Goal: Transaction & Acquisition: Purchase product/service

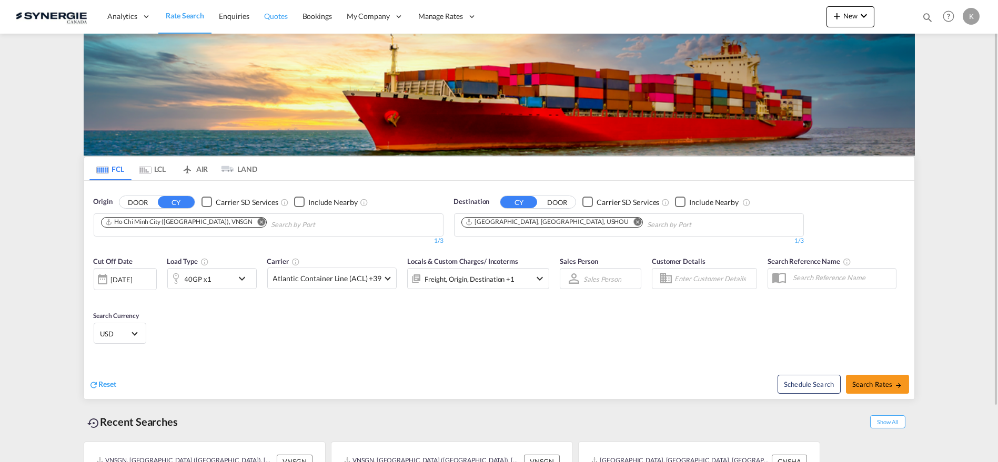
click at [271, 15] on span "Quotes" at bounding box center [275, 16] width 23 height 9
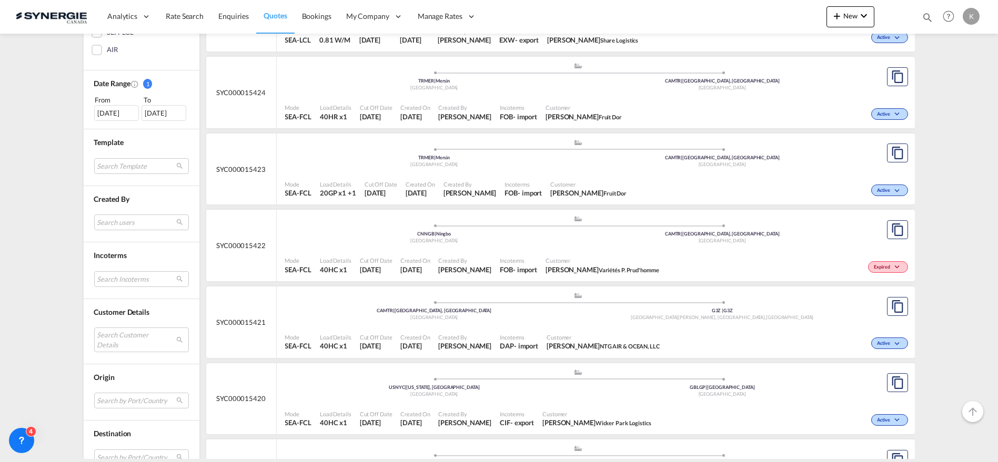
scroll to position [350, 0]
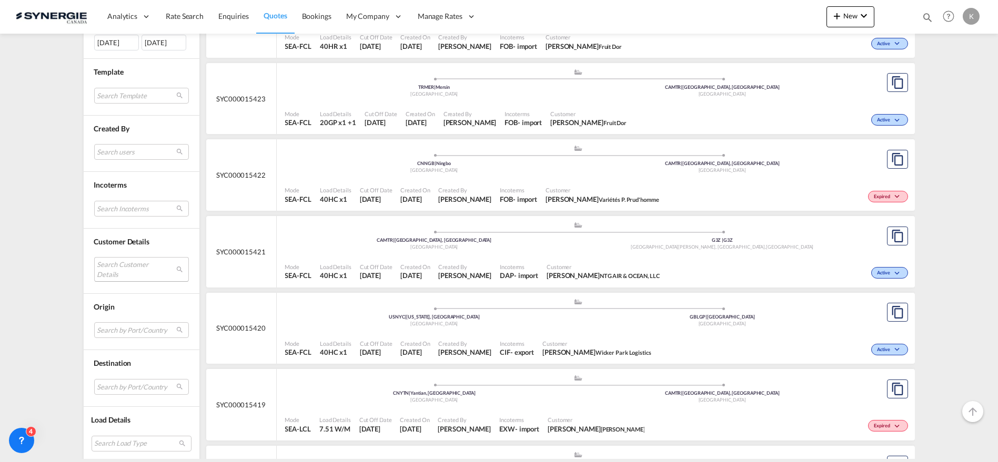
click at [138, 265] on md-select "Search Customer Details user name user [PERSON_NAME] [EMAIL_ADDRESS][DOMAIN_NAM…" at bounding box center [141, 269] width 95 height 24
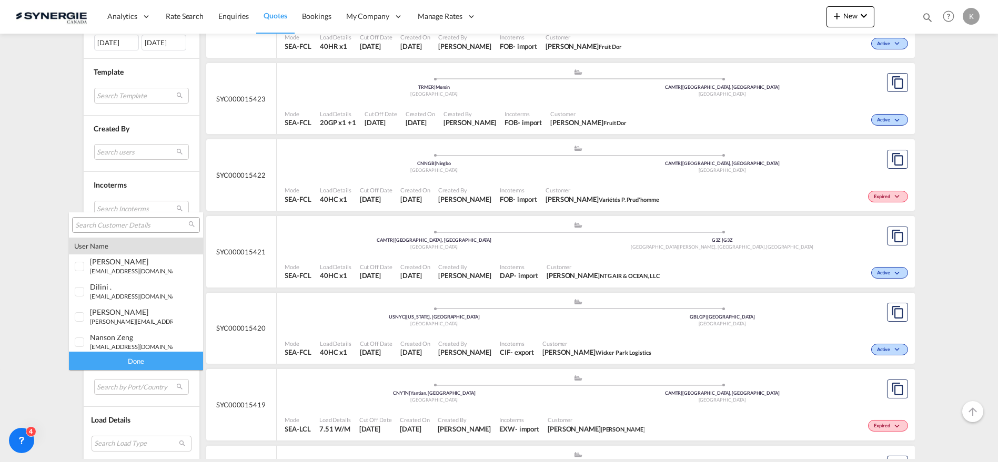
click at [135, 225] on input "search" at bounding box center [131, 225] width 113 height 9
type input "[PERSON_NAME]"
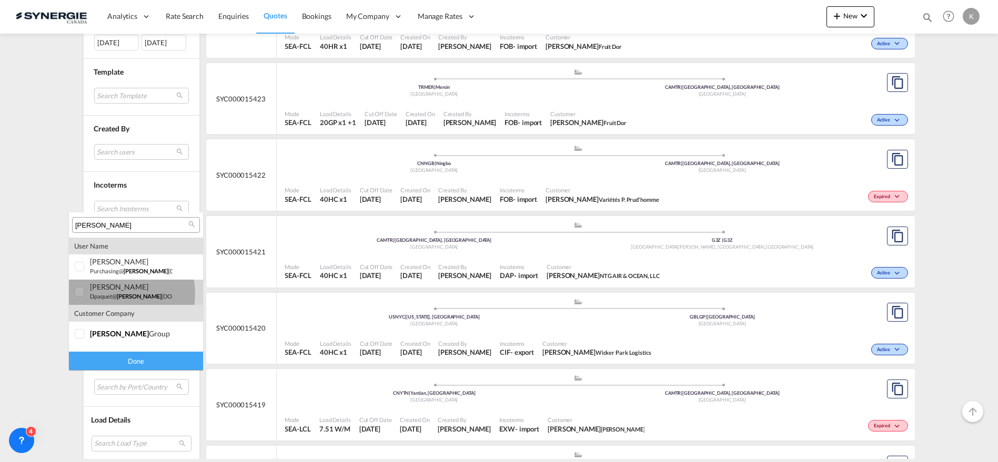
click at [106, 294] on small "dpaquet@ [PERSON_NAME] [DOMAIN_NAME]" at bounding box center [149, 296] width 118 height 7
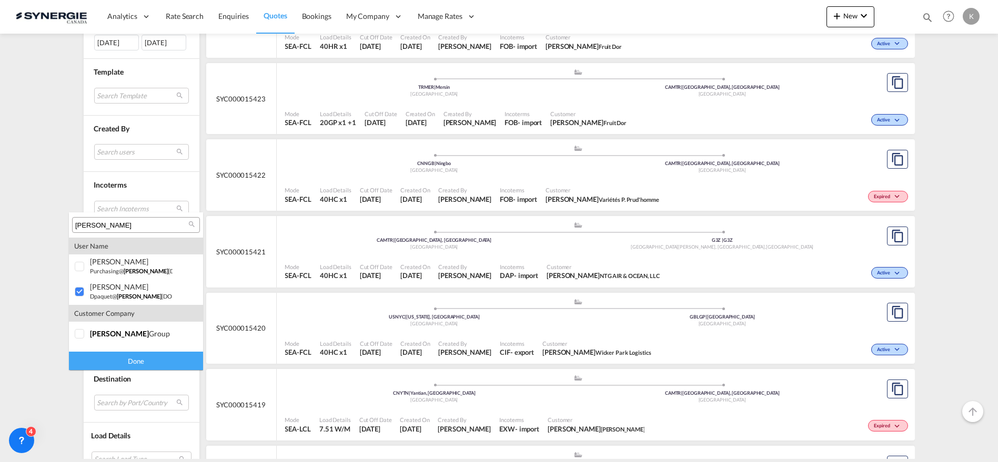
click at [137, 359] on div "Done" at bounding box center [136, 361] width 134 height 18
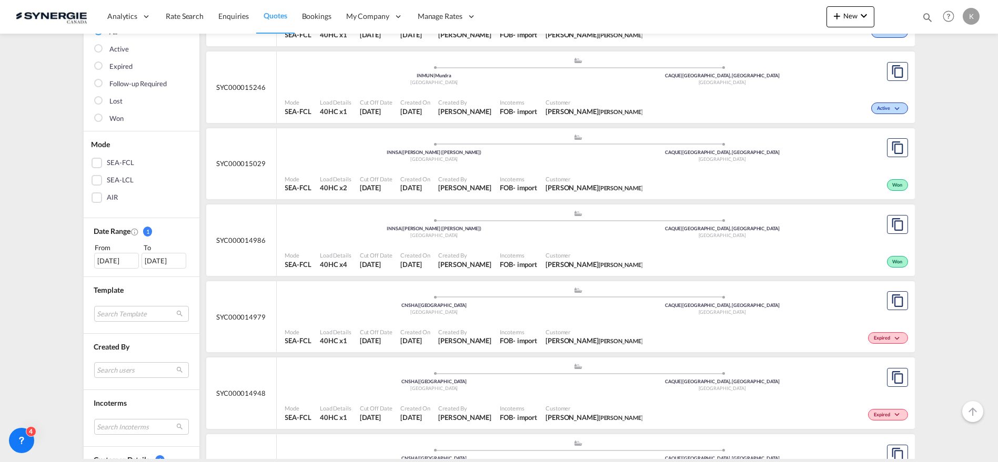
scroll to position [132, 0]
click at [901, 303] on button "Copy Quote" at bounding box center [897, 300] width 21 height 19
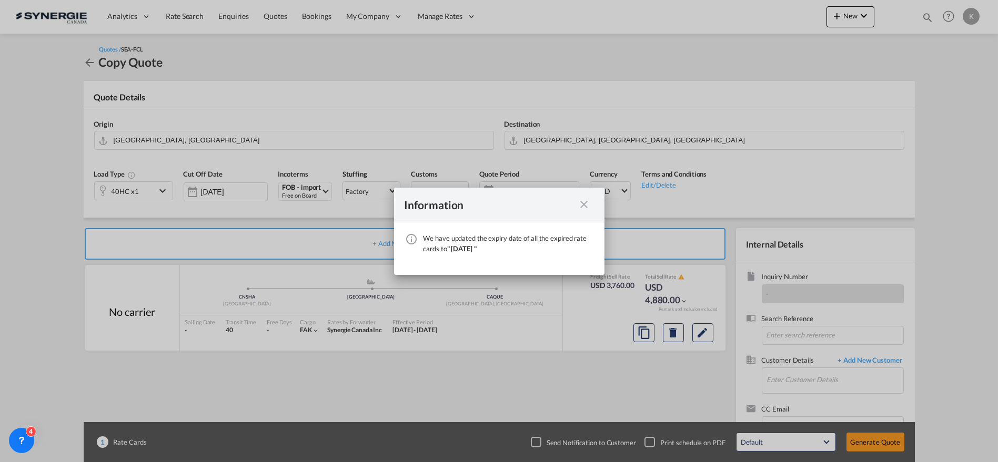
click at [587, 203] on md-icon "icon-close fg-AAA8AD cursor" at bounding box center [584, 204] width 13 height 13
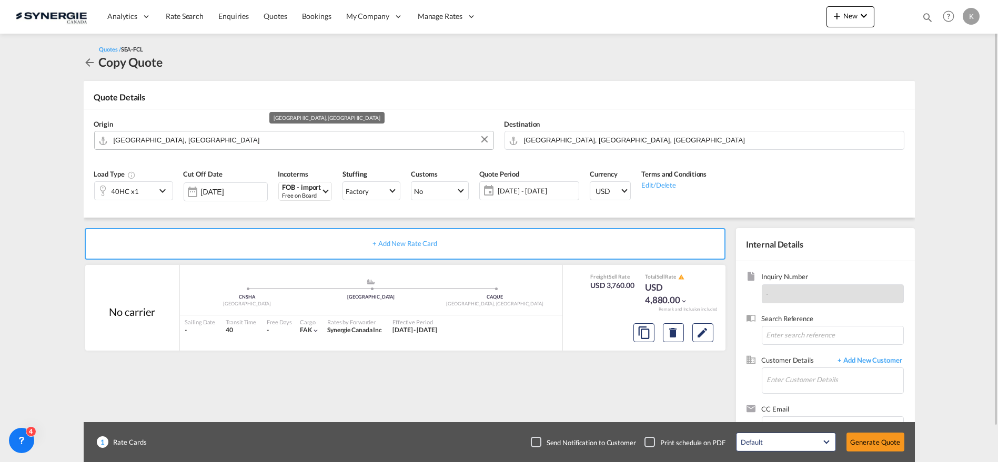
click at [211, 138] on input "[GEOGRAPHIC_DATA], [GEOGRAPHIC_DATA]" at bounding box center [301, 140] width 375 height 18
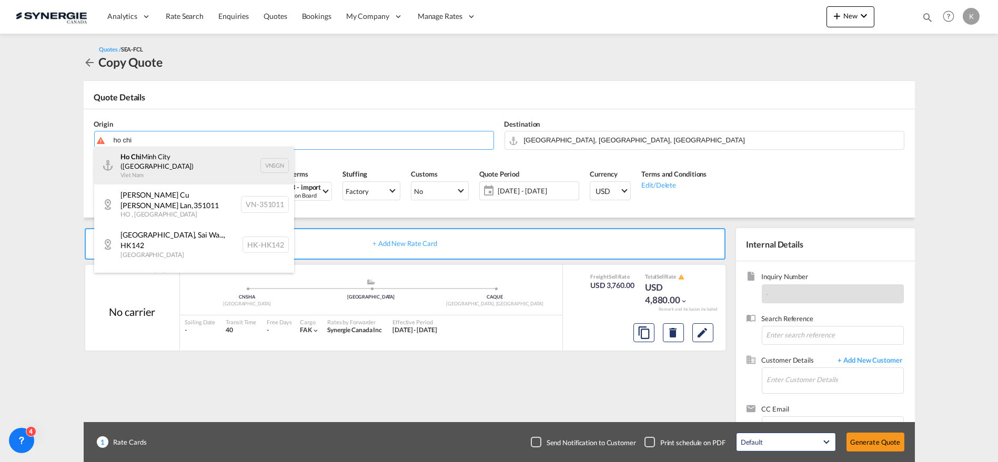
click at [146, 158] on div "Ho Chi Minh City ([GEOGRAPHIC_DATA]) Viet Nam VNSGN" at bounding box center [194, 166] width 200 height 38
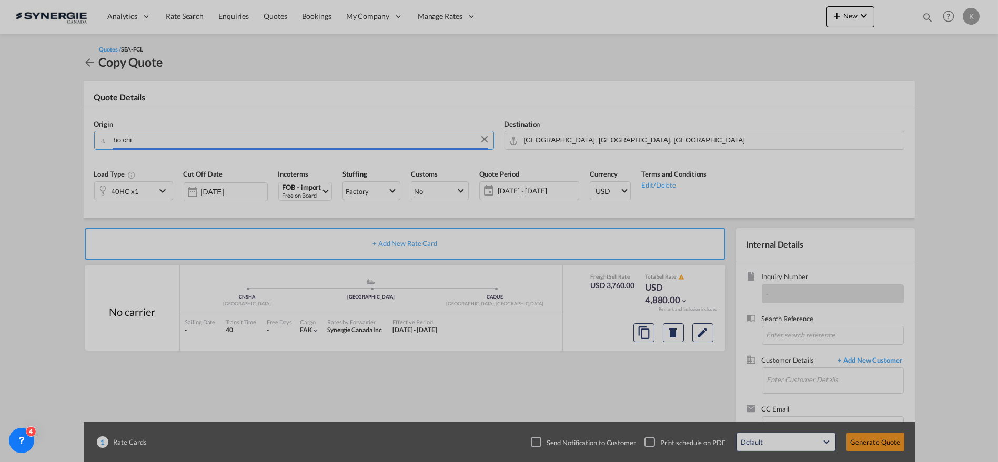
type input "Ho Chi Minh City ([GEOGRAPHIC_DATA]), VNSGN"
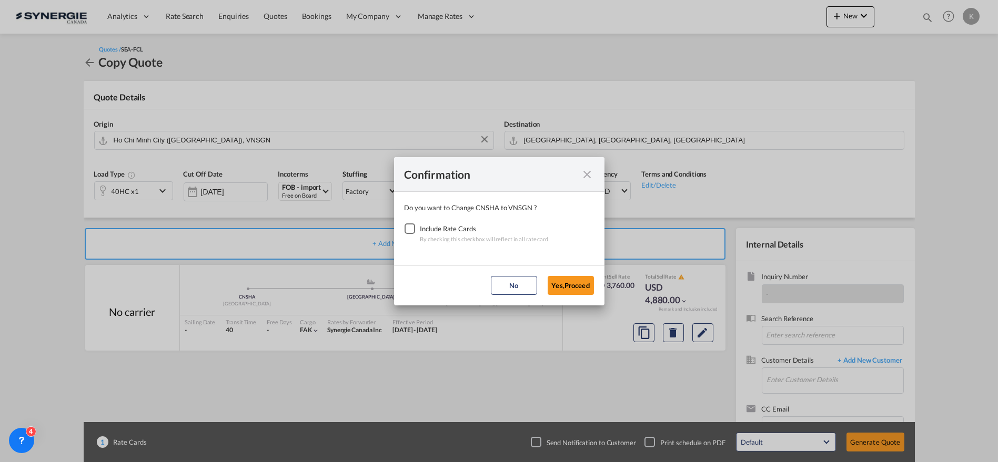
click at [410, 232] on div "Checkbox No Ink" at bounding box center [410, 229] width 11 height 11
click at [571, 286] on button "Yes,Proceed" at bounding box center [571, 285] width 46 height 19
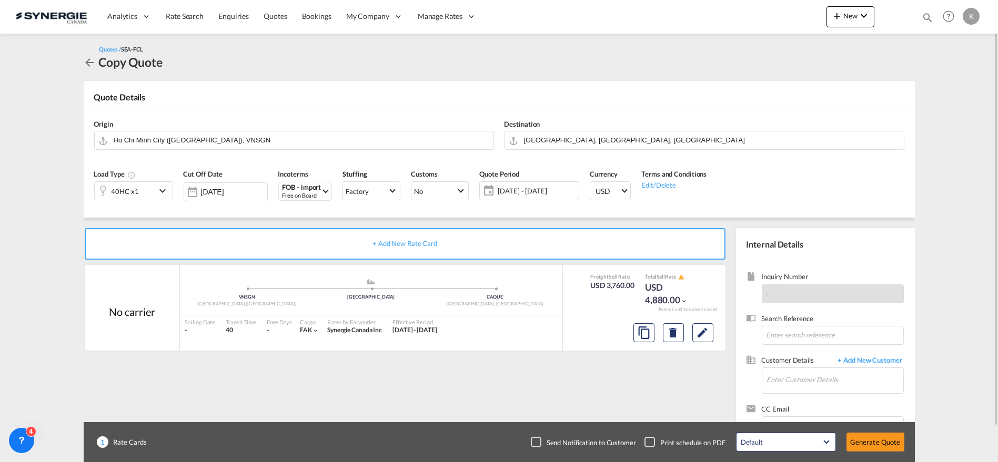
click at [539, 190] on span "[DATE] - [DATE]" at bounding box center [537, 190] width 78 height 9
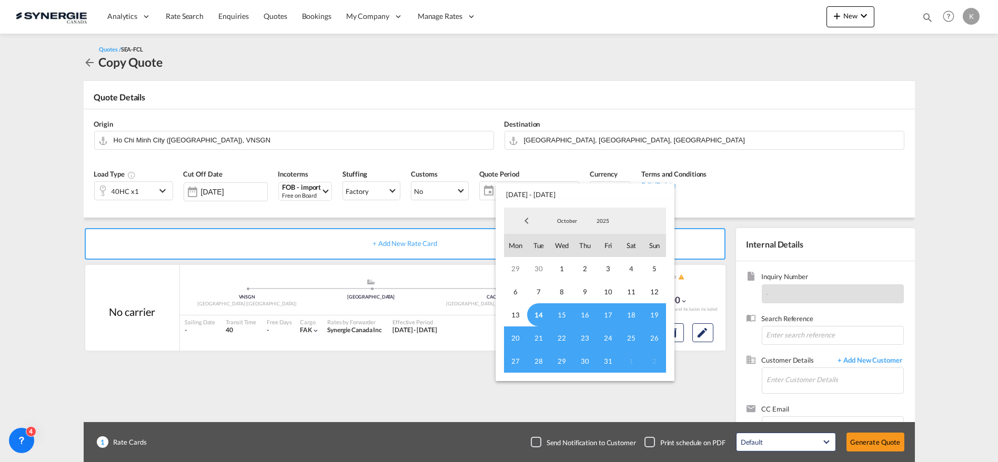
click at [545, 310] on span "14" at bounding box center [538, 315] width 23 height 23
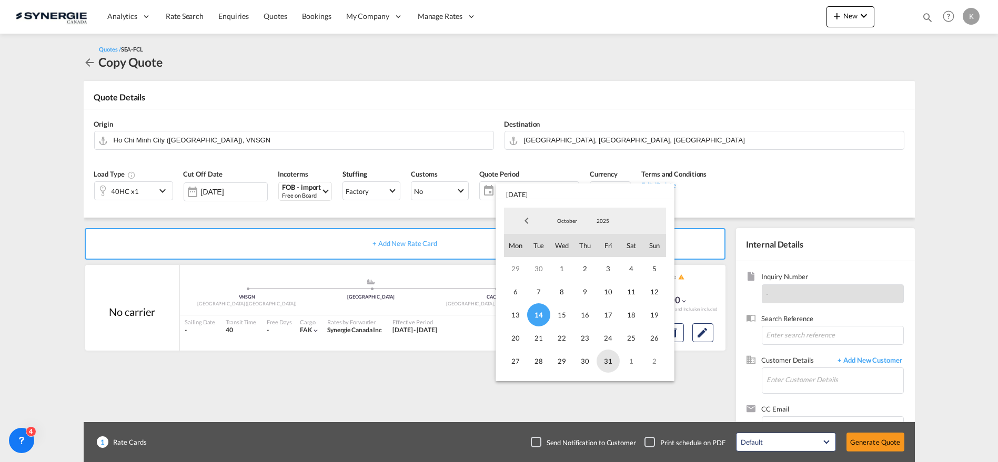
click at [608, 370] on span "31" at bounding box center [608, 361] width 23 height 23
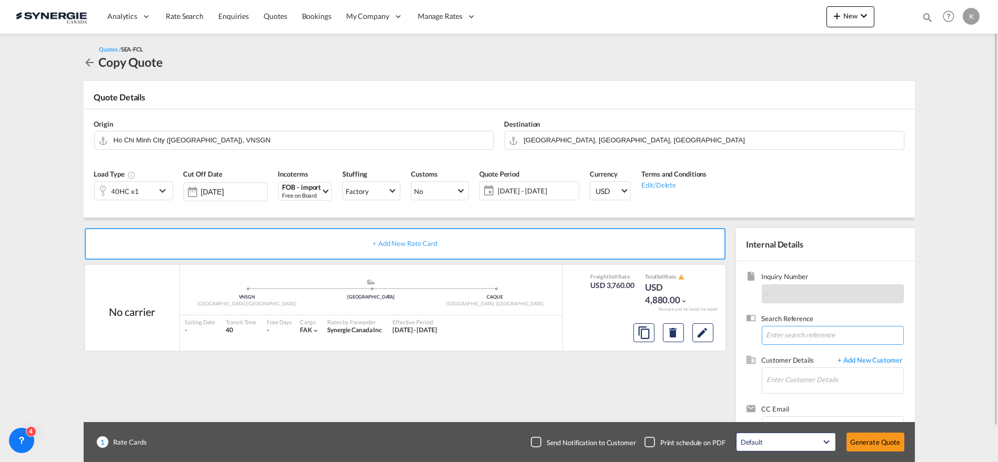
click at [812, 337] on input at bounding box center [833, 335] width 142 height 19
paste input "Re: (Agent) File IO-248905 // New booking S : Far Eastern Polytex C : [PERSON_N…"
type input "Re: (Agent) File IO-248905 // New booking S : Far Eastern Polytex C : [PERSON_N…"
click at [793, 384] on input "Enter Customer Details" at bounding box center [835, 380] width 136 height 24
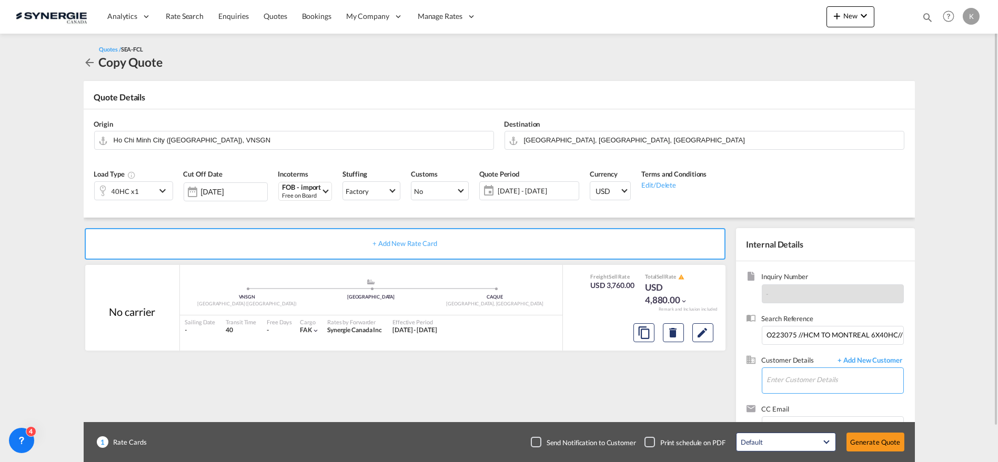
scroll to position [0, 0]
click at [806, 359] on div "[PERSON_NAME] dpaquet@ [PERSON_NAME] [DOMAIN_NAME] | [PERSON_NAME]" at bounding box center [866, 353] width 200 height 28
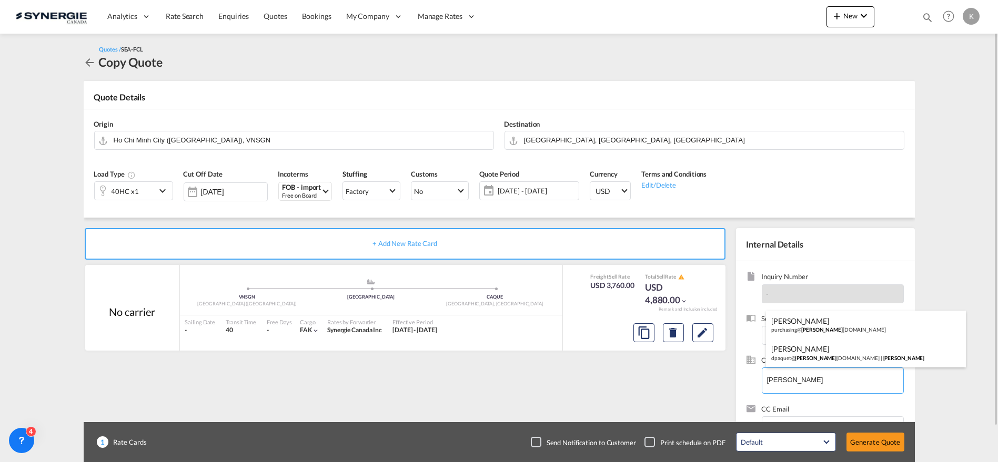
type input "[PERSON_NAME], [PERSON_NAME], [EMAIL_ADDRESS][DOMAIN_NAME]"
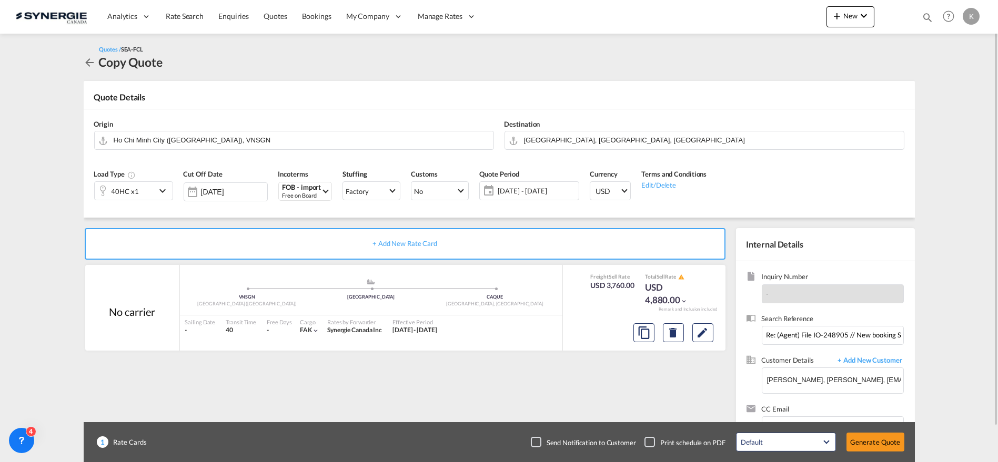
click at [150, 193] on div "40HC x1" at bounding box center [125, 191] width 61 height 18
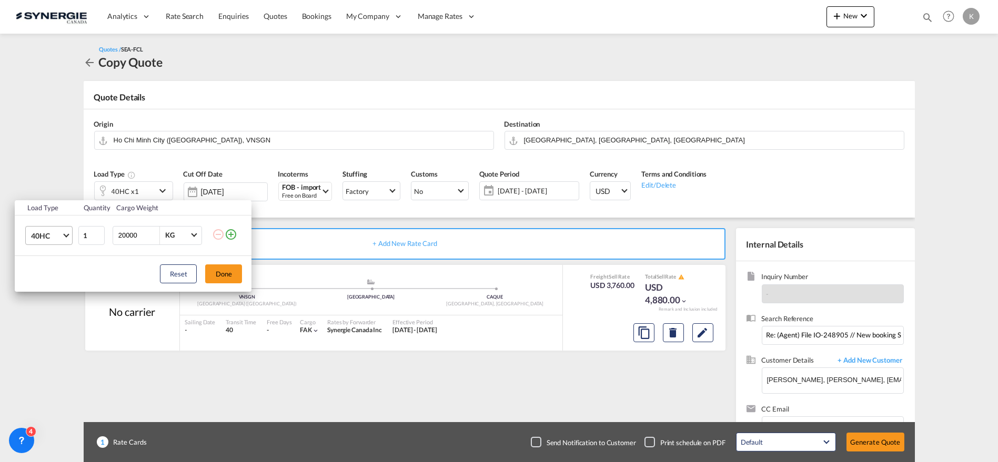
click at [49, 238] on span "40HC" at bounding box center [46, 236] width 31 height 11
click at [54, 188] on md-option "20GP" at bounding box center [59, 185] width 72 height 25
click at [89, 239] on input "1" at bounding box center [91, 235] width 26 height 19
drag, startPoint x: 84, startPoint y: 239, endPoint x: 61, endPoint y: 244, distance: 23.0
click at [61, 244] on tr "20GP 1 20000 KG KG" at bounding box center [133, 235] width 237 height 41
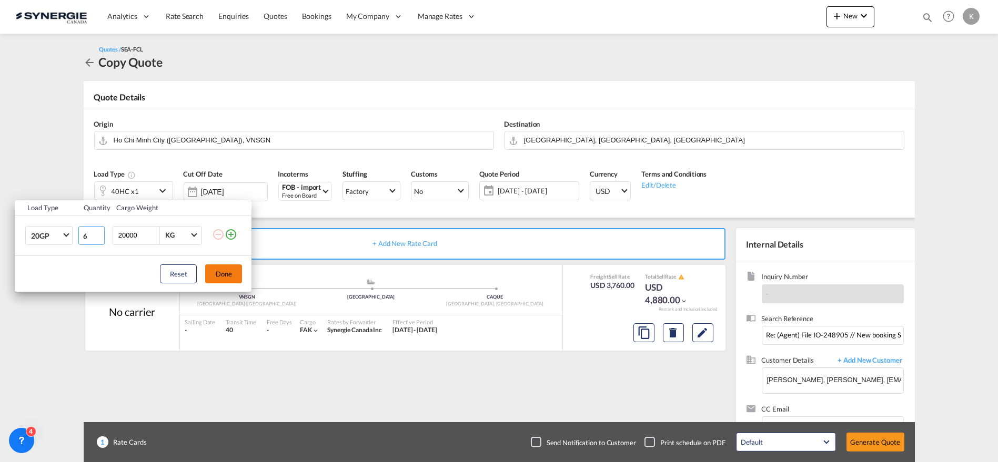
type input "6"
click at [224, 277] on button "Done" at bounding box center [223, 274] width 37 height 19
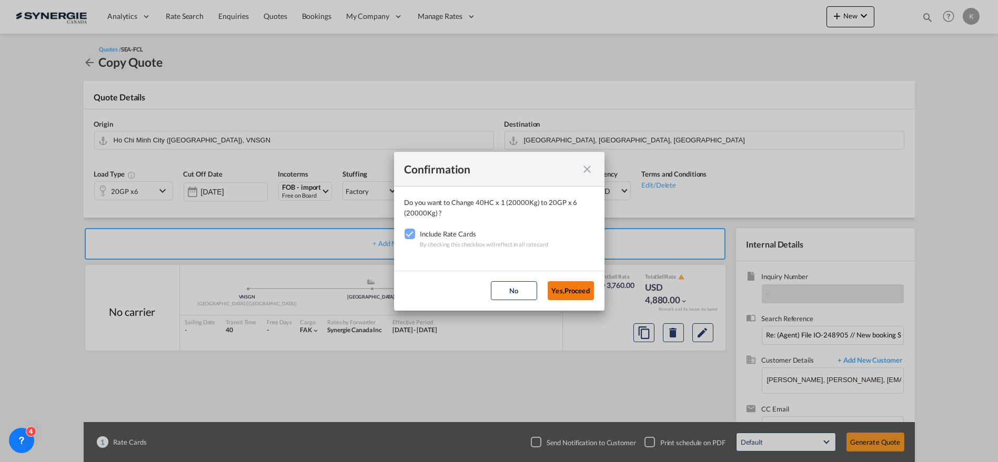
click at [580, 288] on button "Yes,Proceed" at bounding box center [571, 290] width 46 height 19
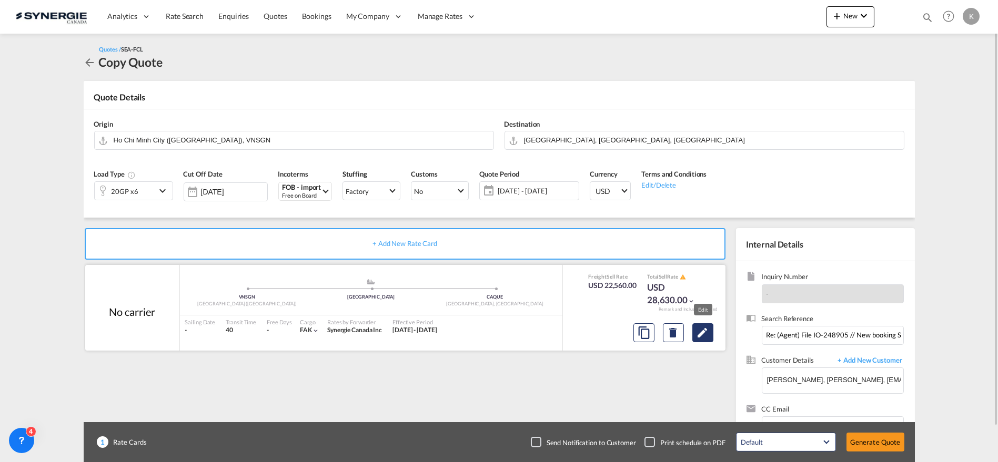
click at [707, 335] on md-icon "Edit" at bounding box center [703, 333] width 13 height 13
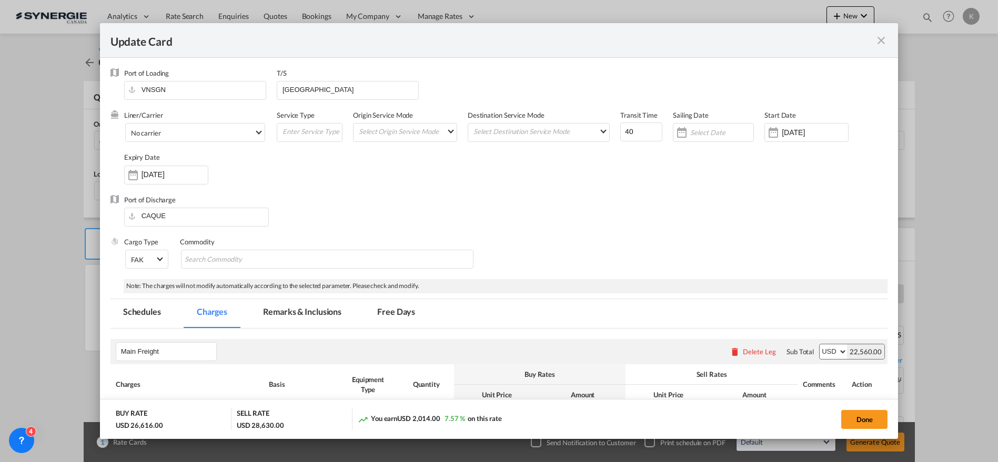
select select "per container"
select select "per B/L"
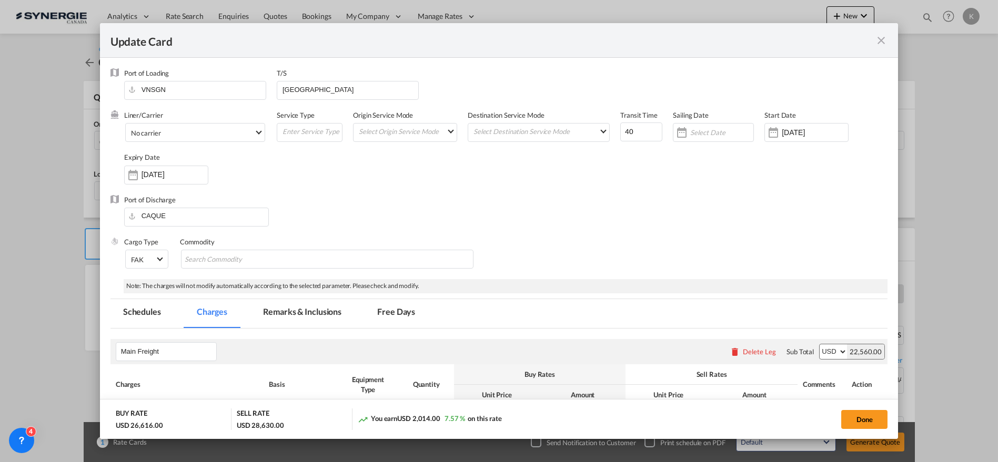
select select "per B/L"
select select "per shipment"
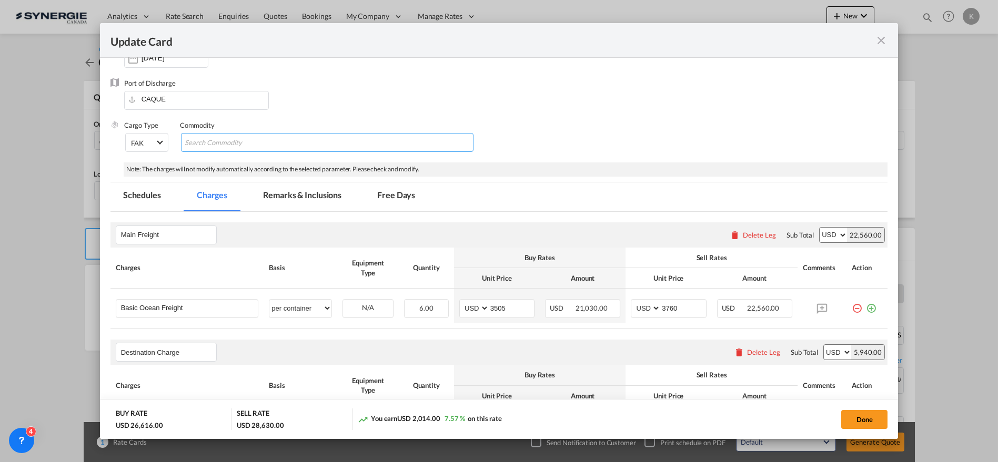
click at [285, 146] on md-chips-wrap "Chips container with autocompletion. Enter the text area, type text to search, …" at bounding box center [327, 142] width 293 height 19
type input "Plastic Flakes"
click at [469, 310] on md-input-container "AED AFN ALL AMD ANG AOA ARS AUD AWG AZN BAM BBD BDT BGN BHD BIF BMD BND [PERSON…" at bounding box center [496, 308] width 75 height 19
type input "3380"
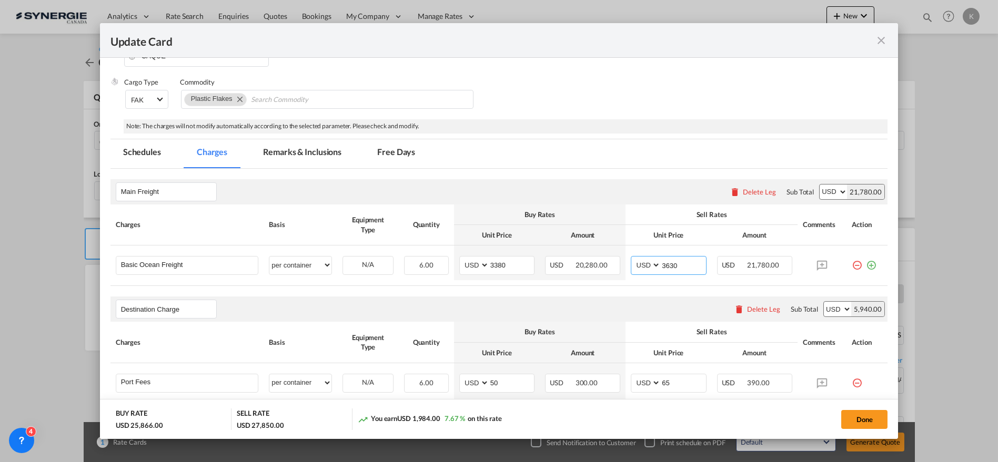
scroll to position [47, 0]
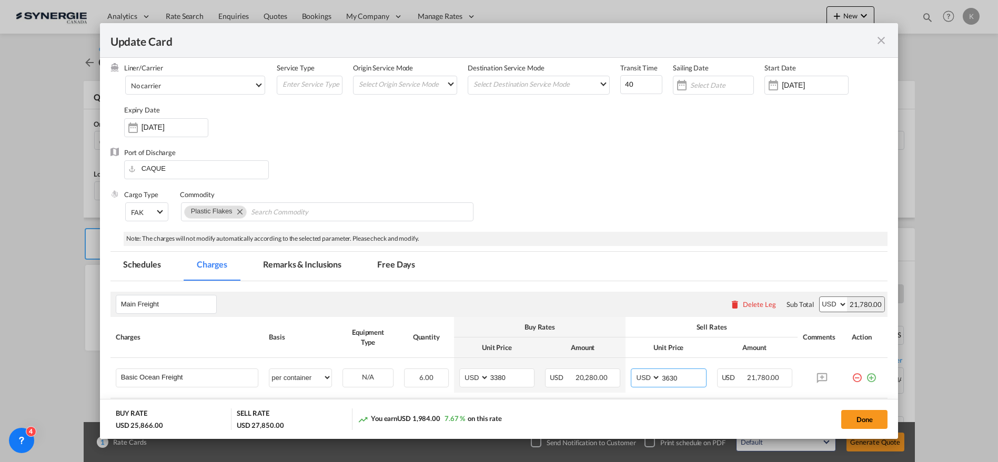
type input "3630"
click at [287, 266] on md-tab-item "Remarks & Inclusions" at bounding box center [302, 266] width 104 height 29
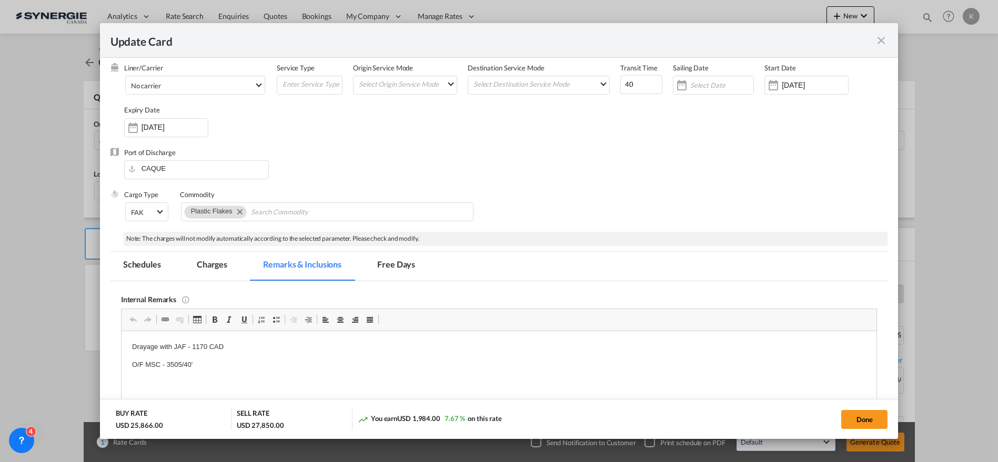
scroll to position [0, 0]
drag, startPoint x: 203, startPoint y: 365, endPoint x: 113, endPoint y: 374, distance: 89.9
click at [121, 374] on html "Drayage with JAF - 1170 CAD O/F MSC - 3505/40'" at bounding box center [498, 356] width 755 height 50
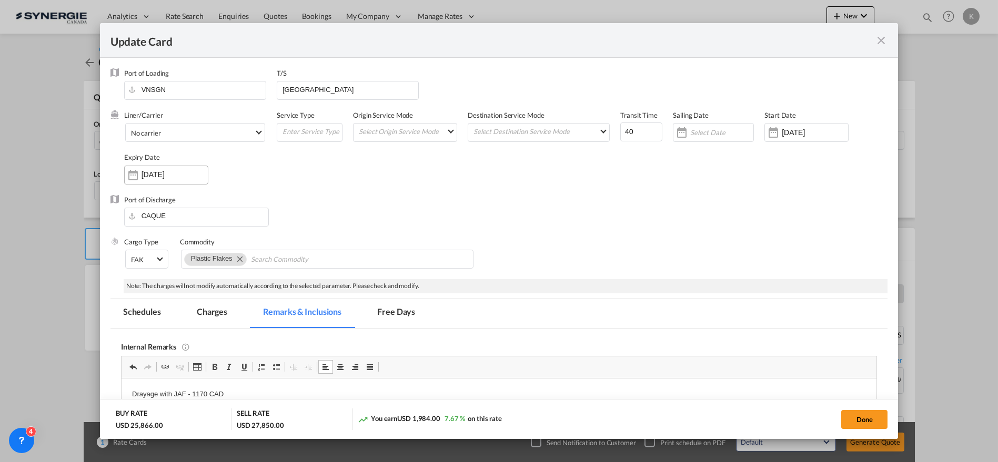
click at [152, 172] on input "[DATE]" at bounding box center [175, 174] width 66 height 8
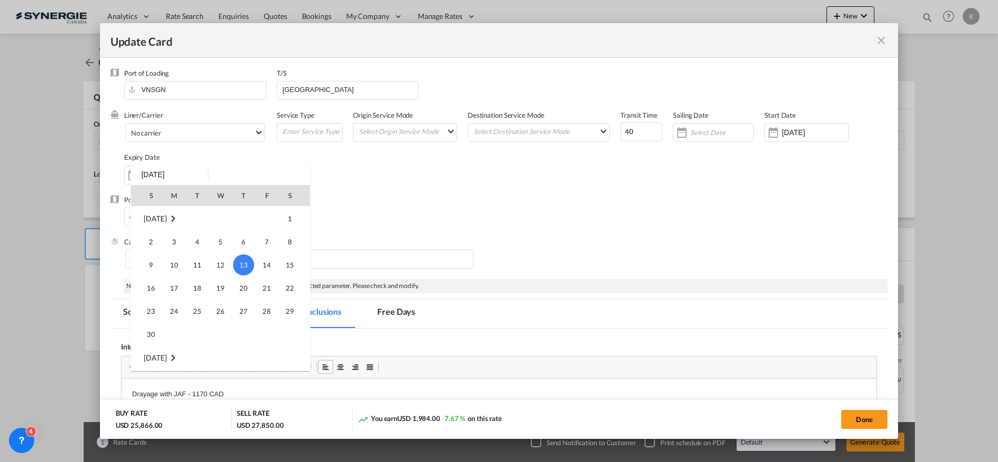
scroll to position [220, 0]
click at [274, 226] on span "31" at bounding box center [266, 230] width 21 height 21
type input "[DATE]"
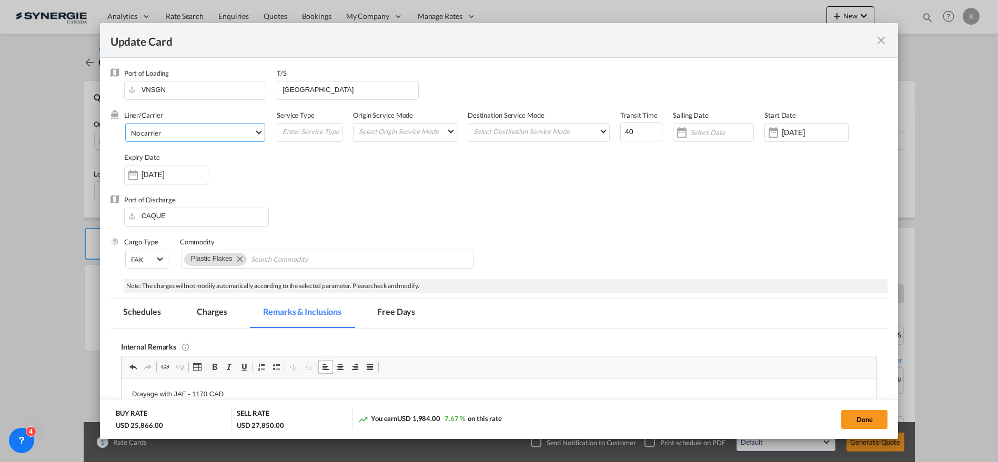
click at [190, 129] on span "No carrier" at bounding box center [192, 132] width 123 height 9
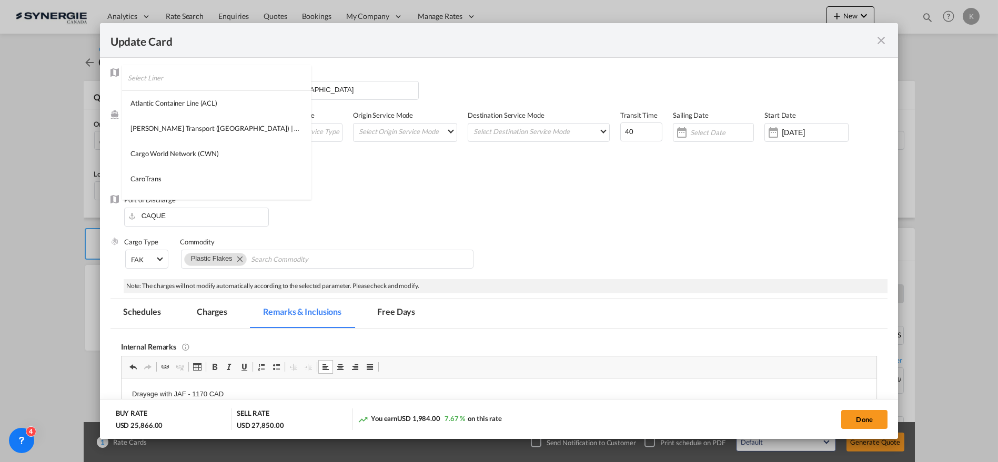
scroll to position [1132, 0]
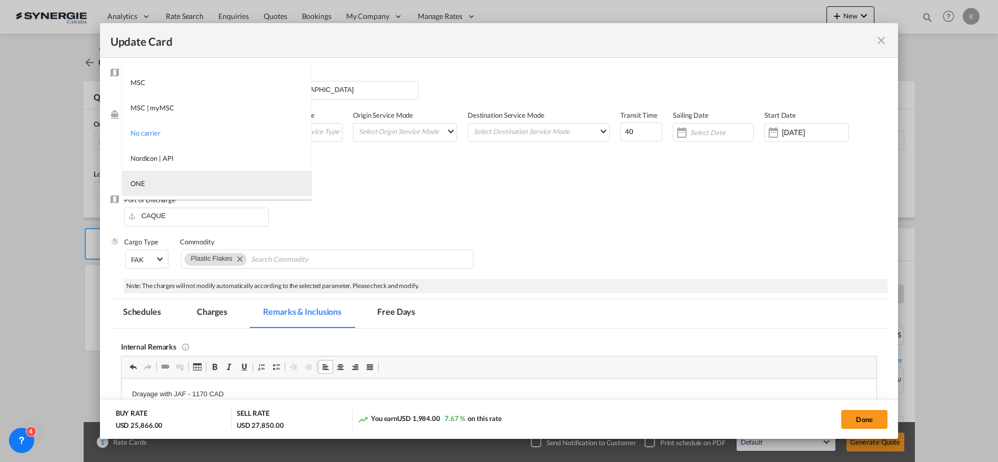
click at [175, 182] on md-option "ONE" at bounding box center [216, 183] width 189 height 25
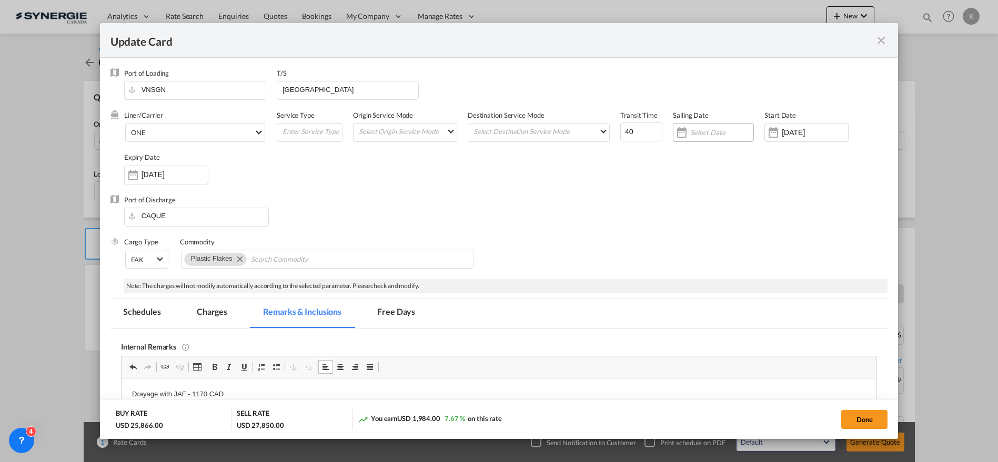
click at [710, 137] on div "Update CardPort of ..." at bounding box center [721, 132] width 63 height 9
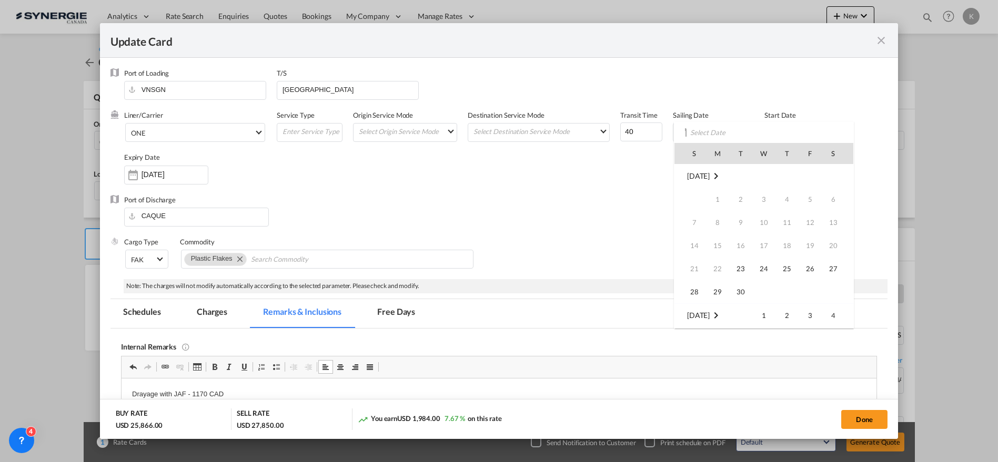
scroll to position [139, 0]
click at [817, 224] on span "17" at bounding box center [810, 222] width 21 height 21
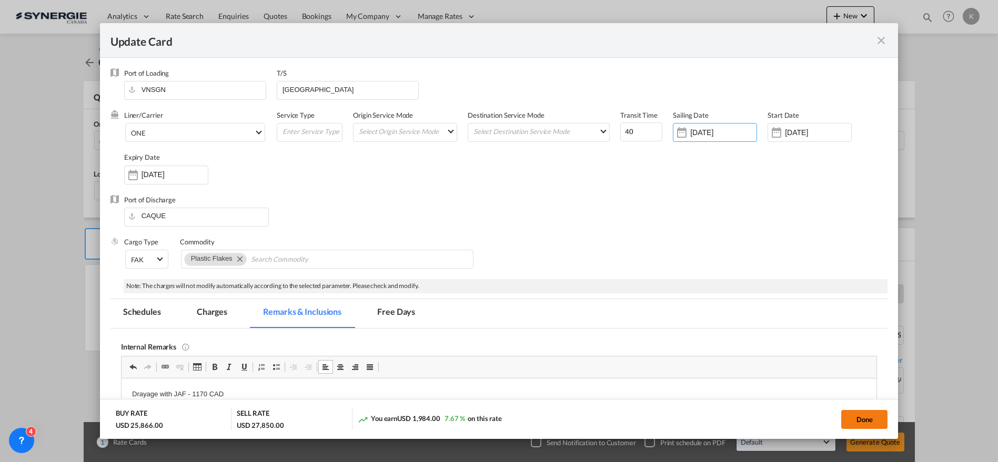
click at [852, 419] on button "Done" at bounding box center [864, 419] width 46 height 19
type input "[DATE]"
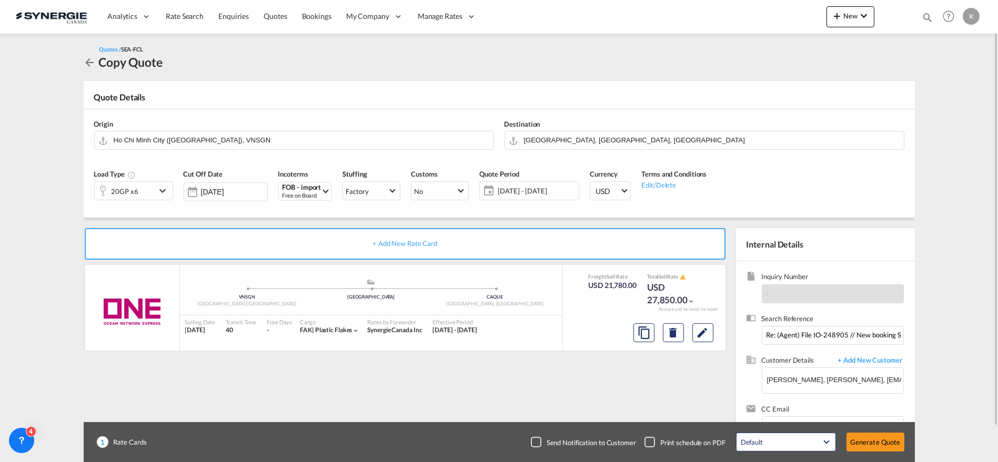
click at [541, 441] on div "Checkbox No Ink" at bounding box center [536, 442] width 11 height 11
click at [878, 439] on button "Generate Quote" at bounding box center [876, 442] width 58 height 19
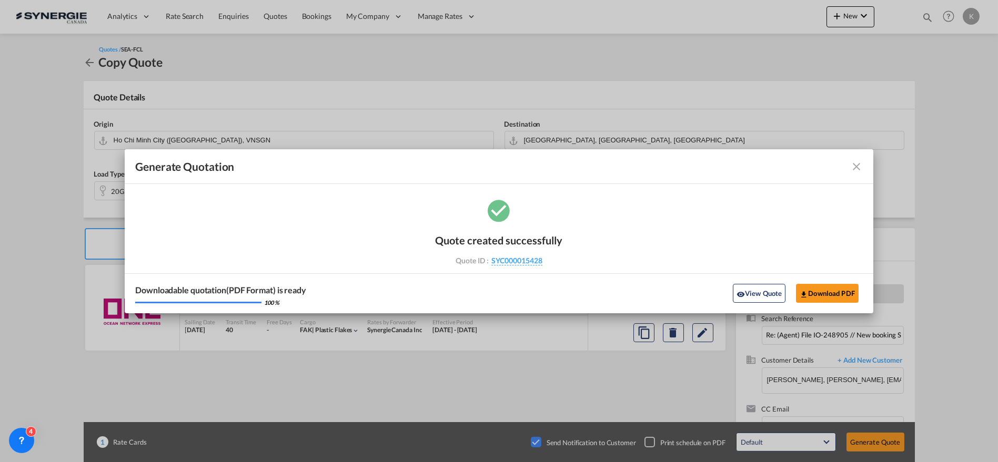
drag, startPoint x: 555, startPoint y: 262, endPoint x: 481, endPoint y: 274, distance: 75.2
click at [543, 266] on div "Quote created successfully Quote ID : SYC000015428 Note: Email not sent to cust…" at bounding box center [499, 249] width 127 height 50
copy div "SYC000015428"
click at [824, 290] on button "Download PDF" at bounding box center [827, 293] width 63 height 19
click at [855, 166] on md-icon "icon-close fg-AAA8AD cursor m-0" at bounding box center [856, 166] width 13 height 13
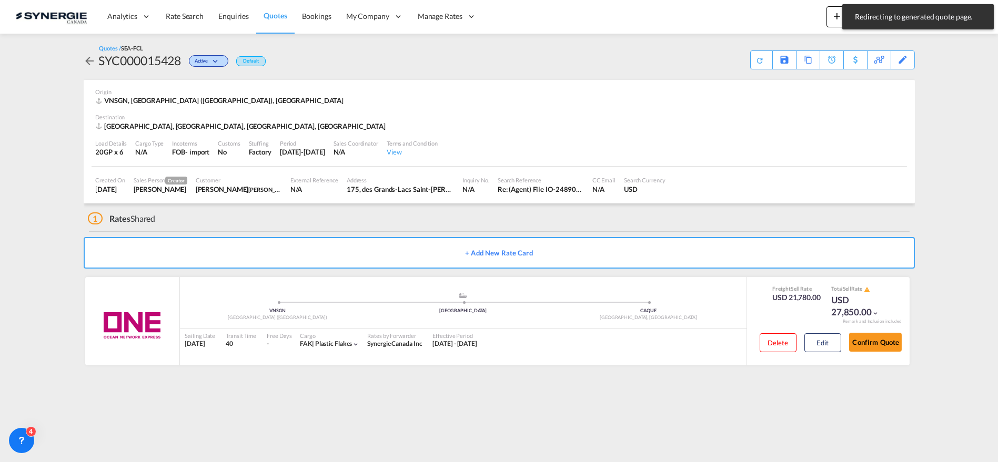
click at [279, 20] on span "Quotes" at bounding box center [275, 16] width 23 height 11
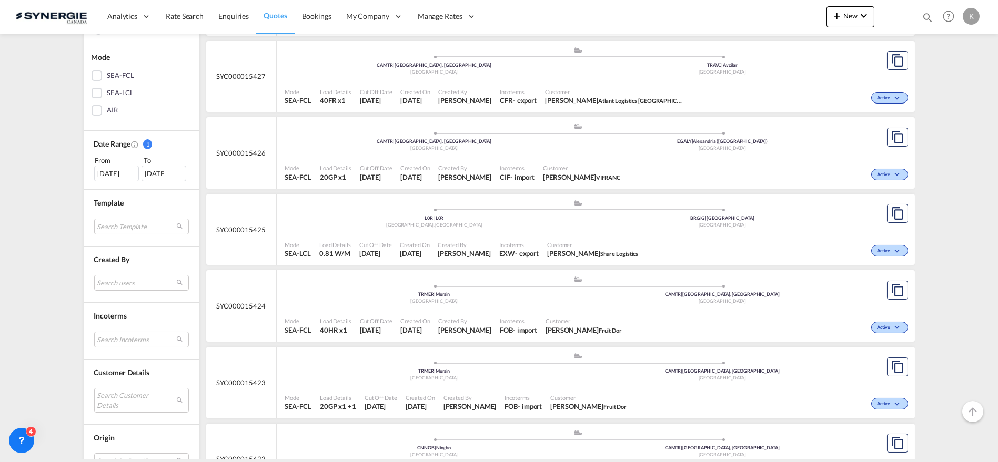
scroll to position [234, 0]
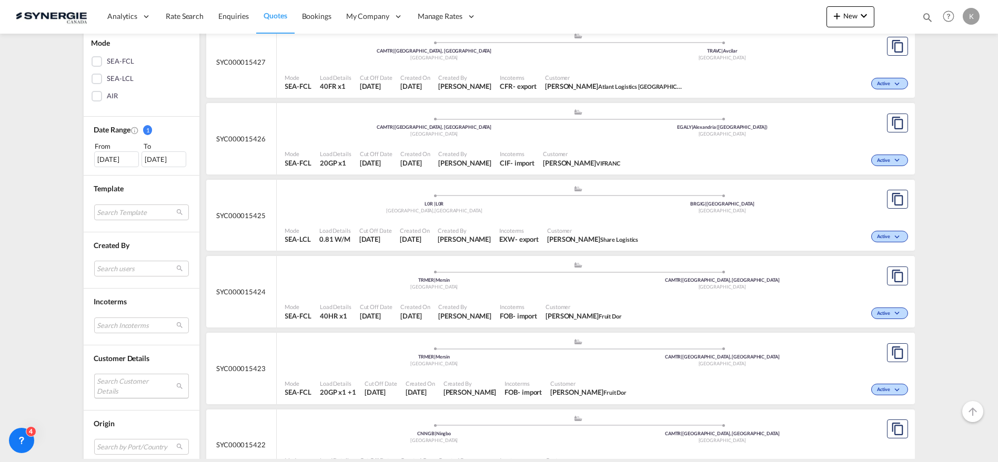
click at [129, 384] on md-select "Search Customer Details user name user [PERSON_NAME] [EMAIL_ADDRESS][DOMAIN_NAM…" at bounding box center [141, 386] width 95 height 24
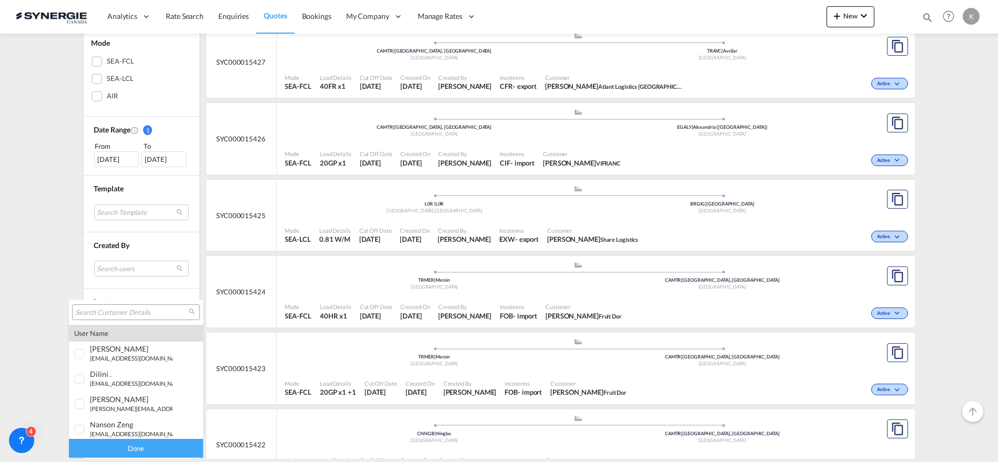
type md-option "[object Object]"
click at [139, 316] on input "search" at bounding box center [131, 312] width 113 height 9
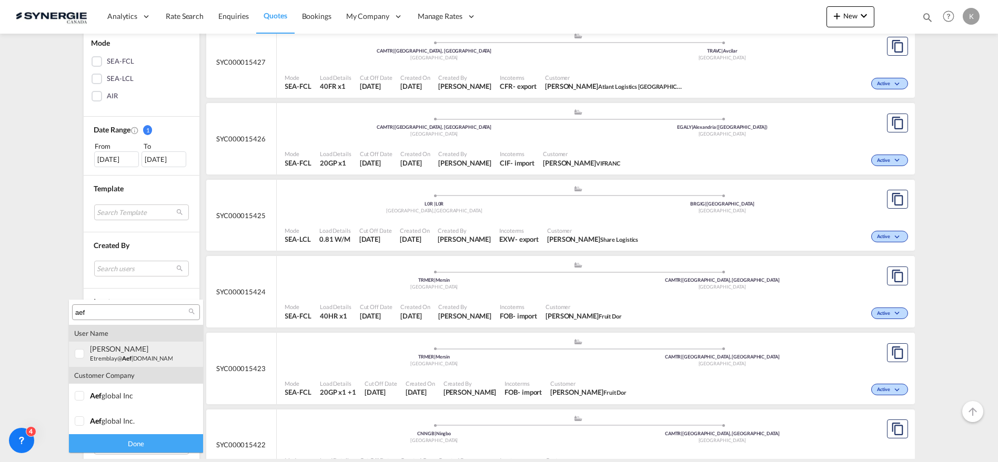
type input "aef"
click at [117, 355] on small "etremblay@ aef [DOMAIN_NAME]" at bounding box center [134, 358] width 88 height 7
click at [137, 441] on div "Done" at bounding box center [136, 444] width 134 height 18
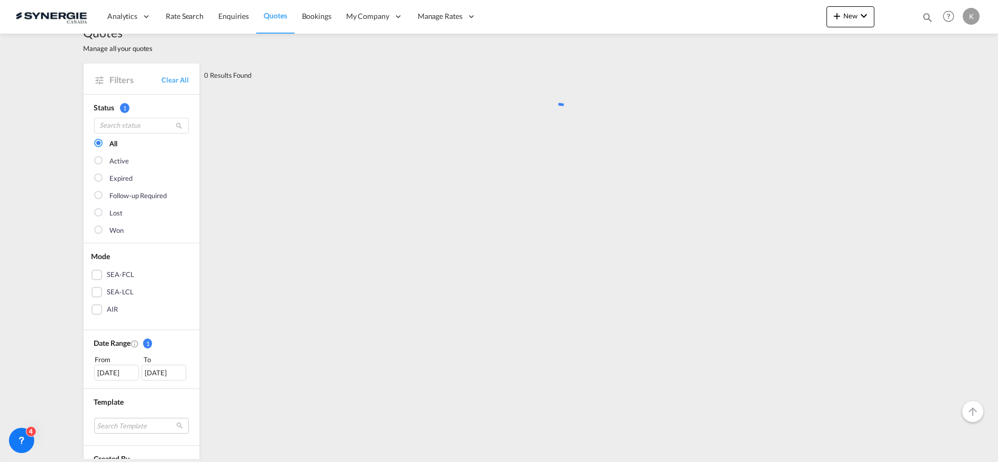
scroll to position [0, 0]
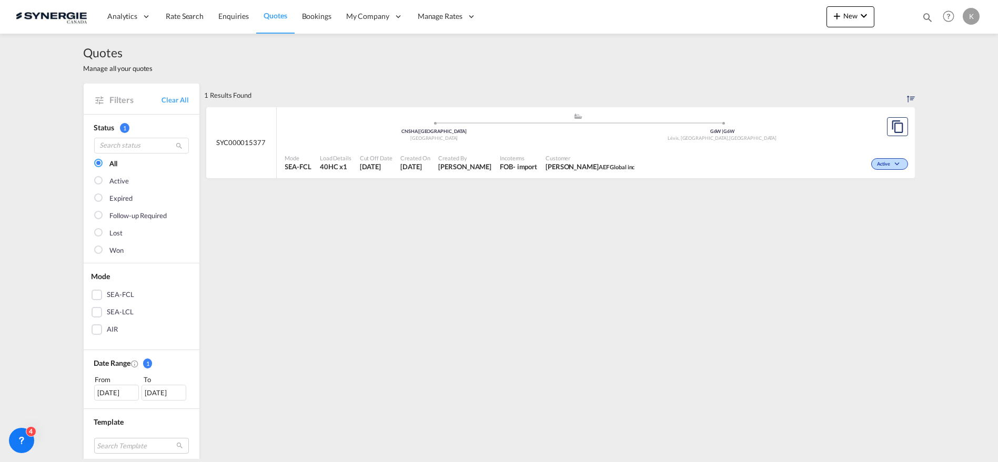
click at [602, 156] on span "Customer" at bounding box center [590, 158] width 89 height 8
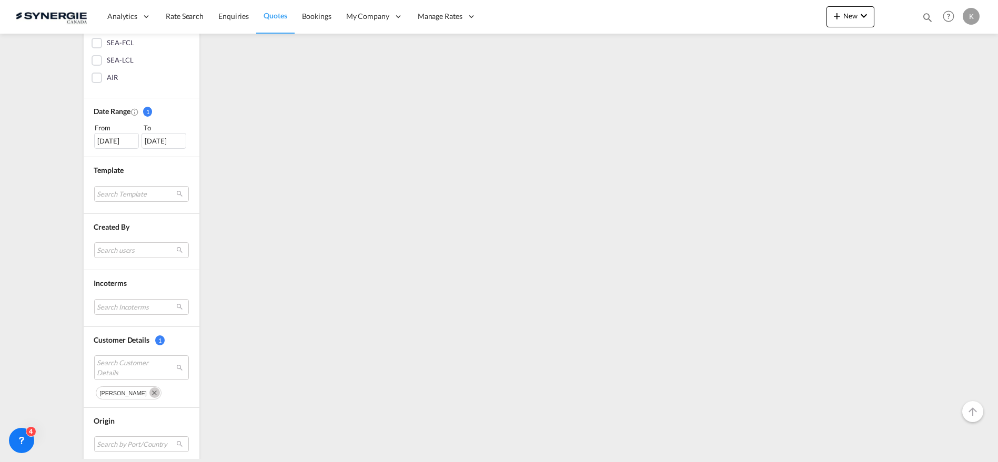
scroll to position [292, 0]
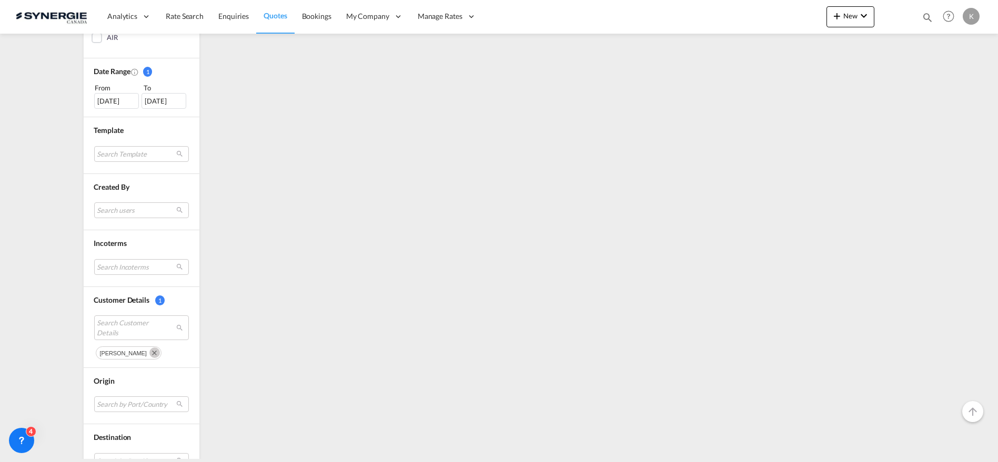
drag, startPoint x: 140, startPoint y: 348, endPoint x: 141, endPoint y: 338, distance: 10.5
click at [149, 348] on md-icon "Remove" at bounding box center [154, 353] width 11 height 11
click at [120, 325] on md-select "Search Customer Details" at bounding box center [141, 328] width 95 height 24
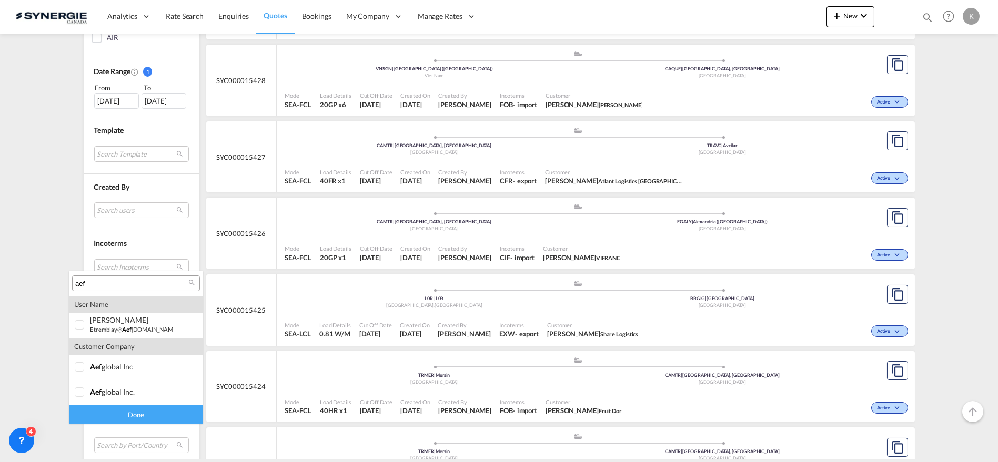
click at [148, 281] on input "aef" at bounding box center [131, 283] width 113 height 9
type input "maison orphée"
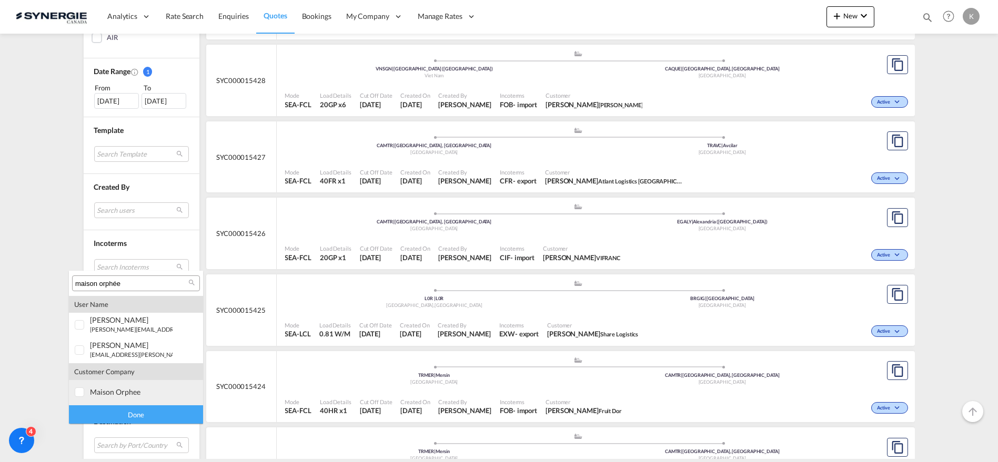
click at [83, 396] on div at bounding box center [80, 393] width 11 height 11
click at [136, 411] on div "Done" at bounding box center [136, 415] width 134 height 18
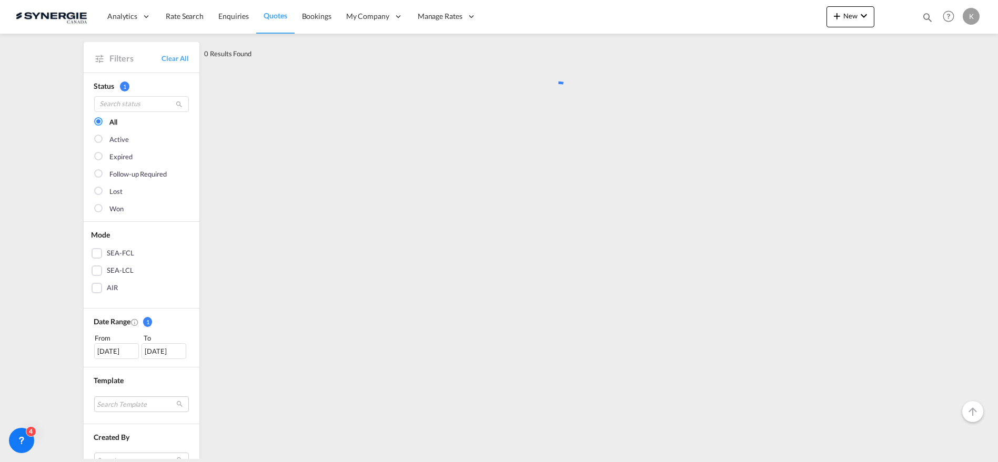
scroll to position [0, 0]
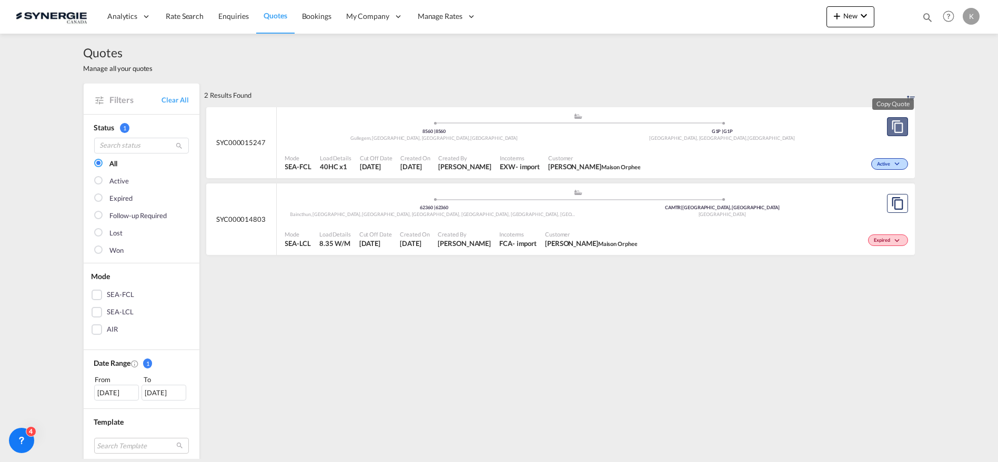
click at [896, 124] on md-icon "assets/icons/custom/copyQuote.svg" at bounding box center [897, 126] width 13 height 13
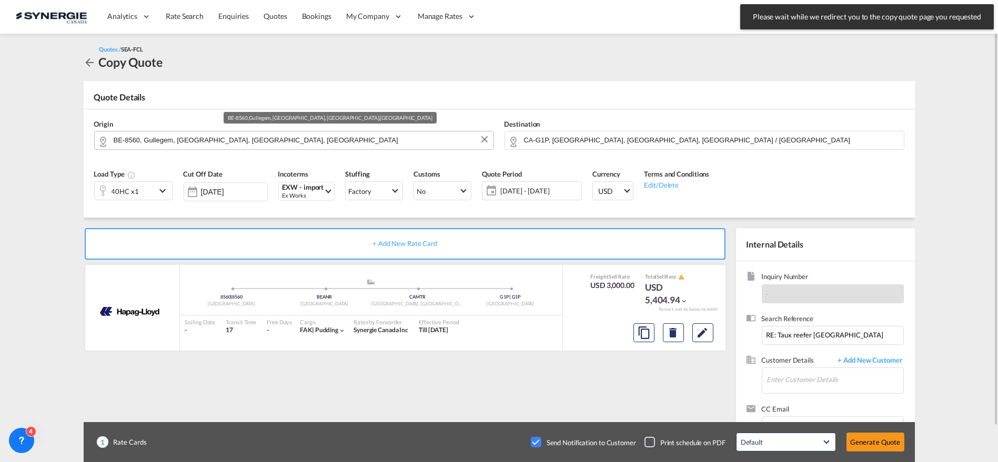
click at [207, 142] on input "BE-8560, Gullegem, [GEOGRAPHIC_DATA], [GEOGRAPHIC_DATA], [GEOGRAPHIC_DATA]" at bounding box center [301, 140] width 375 height 18
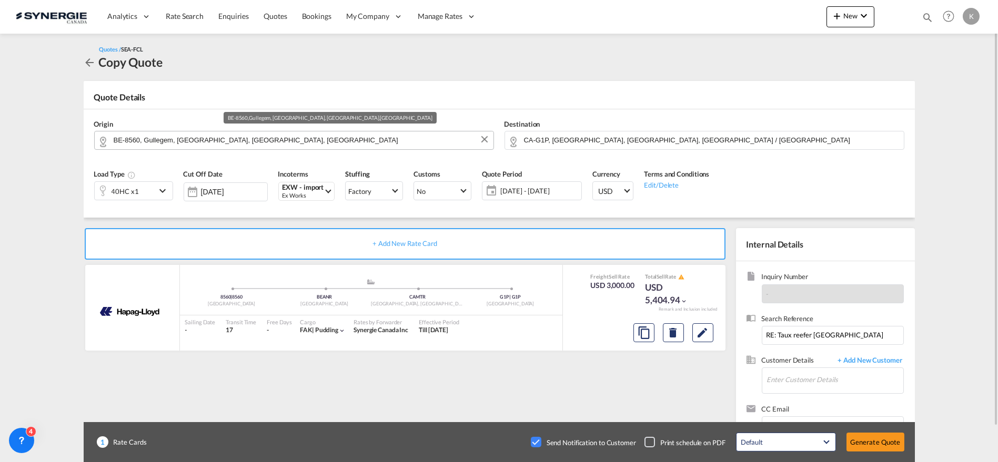
click at [204, 135] on input "BE-8560, Gullegem, [GEOGRAPHIC_DATA], [GEOGRAPHIC_DATA], [GEOGRAPHIC_DATA]" at bounding box center [301, 140] width 375 height 18
paste input "85330"
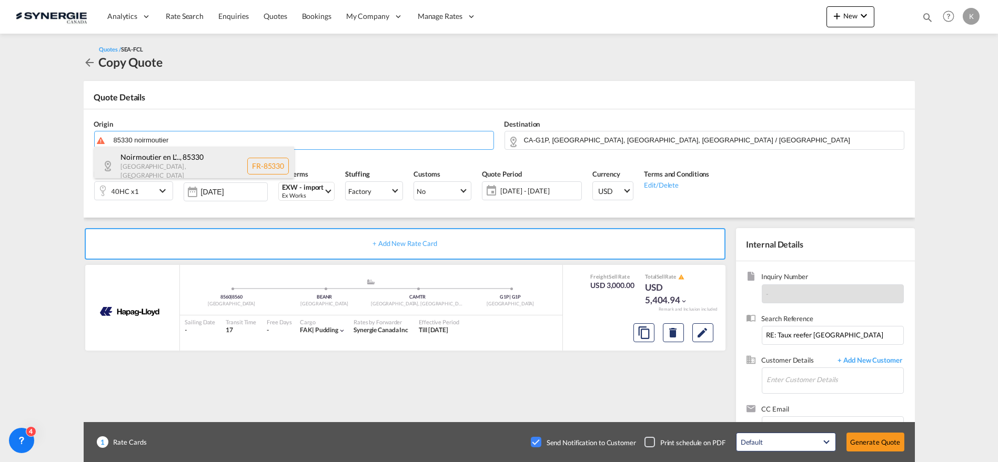
click at [169, 165] on div "Noirmoutier en L'... , 85330 [GEOGRAPHIC_DATA] , [GEOGRAPHIC_DATA] FR-85330" at bounding box center [194, 166] width 200 height 38
type input "FR-85330, Noirmoutier en L'Ile, [GEOGRAPHIC_DATA], [GEOGRAPHIC_DATA]"
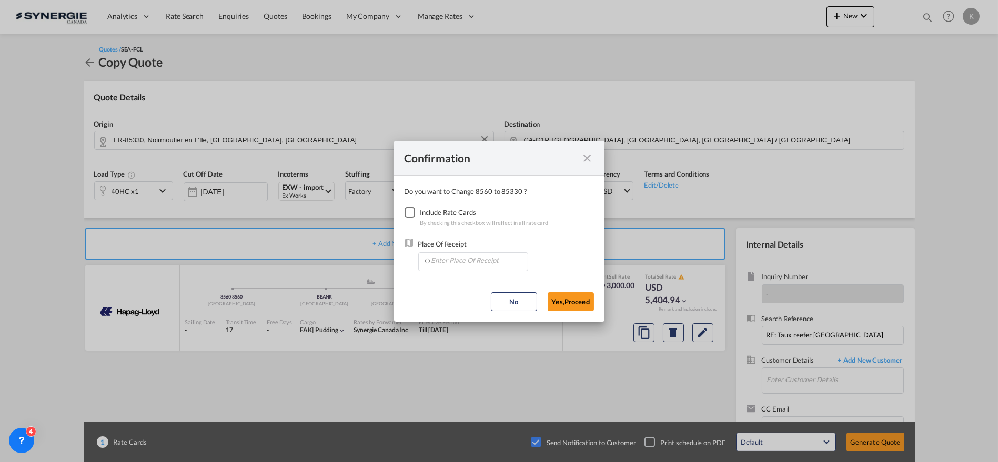
click at [409, 209] on div "Checkbox No Ink" at bounding box center [410, 212] width 11 height 11
click at [445, 268] on md-autocomplete-wrap "Confirmation Do you ..." at bounding box center [475, 262] width 105 height 19
click at [449, 260] on input "Enter Place Of Receipt" at bounding box center [476, 261] width 104 height 16
click at [474, 284] on span "FRLEH, [GEOGRAPHIC_DATA], [GEOGRAPHIC_DATA], [GEOGRAPHIC_DATA], [GEOGRAPHIC_DAT…" at bounding box center [596, 283] width 332 height 9
type input "FRLEH, [GEOGRAPHIC_DATA], [GEOGRAPHIC_DATA], [GEOGRAPHIC_DATA], [GEOGRAPHIC_DAT…"
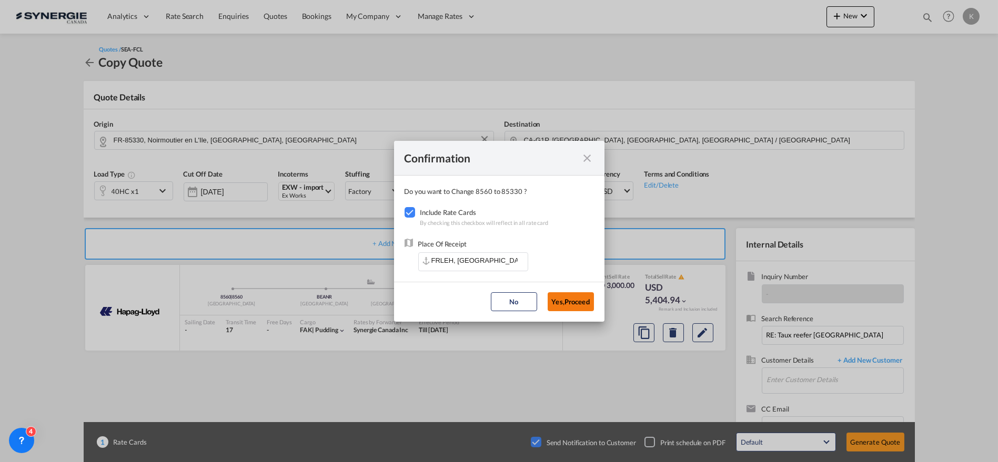
click at [573, 307] on button "Yes,Proceed" at bounding box center [571, 302] width 46 height 19
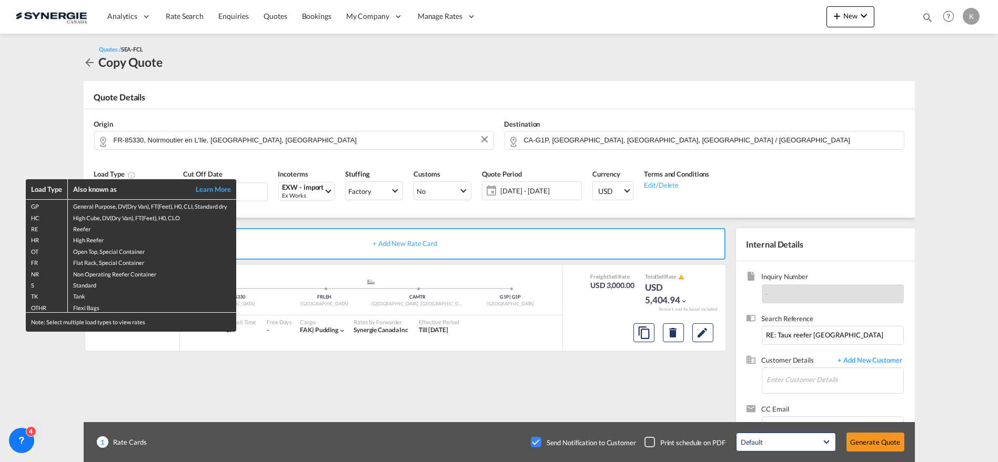
click at [536, 190] on div "Load Type Also known as Learn More GP General Purpose, DV(Dry Van), FT(Feet), H…" at bounding box center [499, 231] width 998 height 462
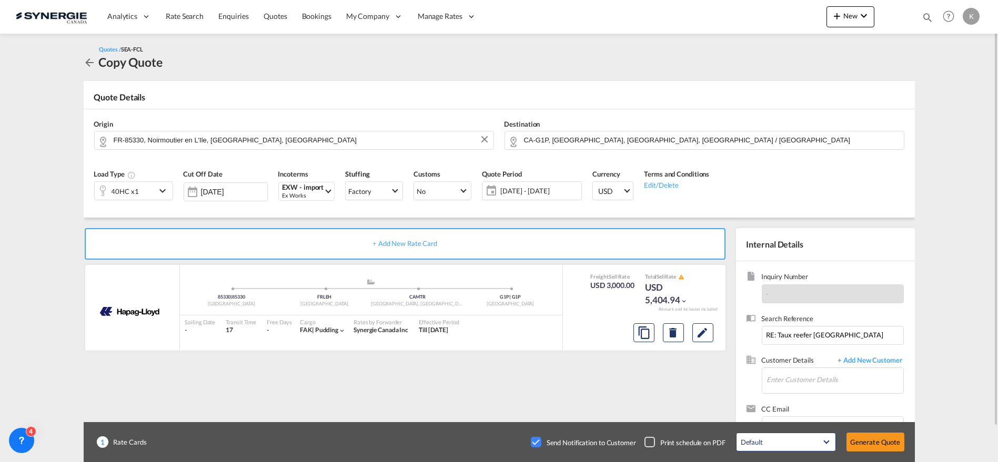
click at [531, 194] on span "[DATE] - [DATE]" at bounding box center [539, 190] width 78 height 9
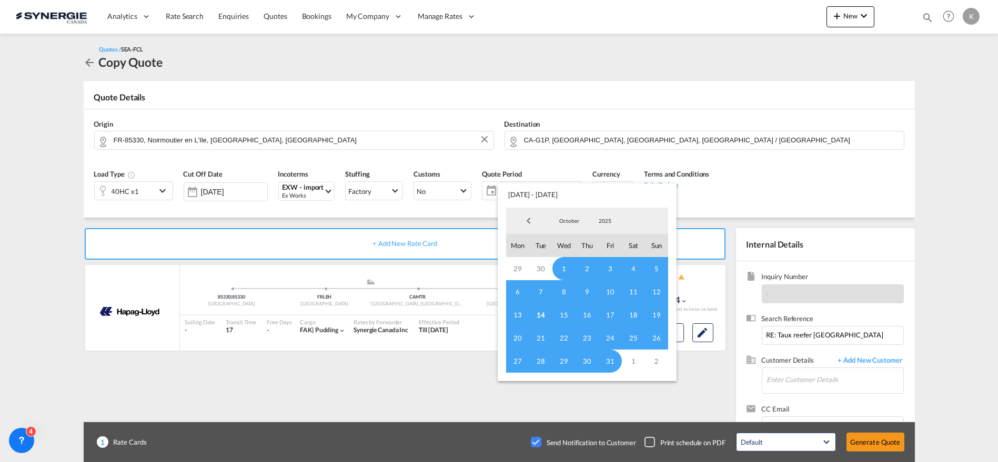
click at [565, 261] on span "1" at bounding box center [563, 268] width 23 height 23
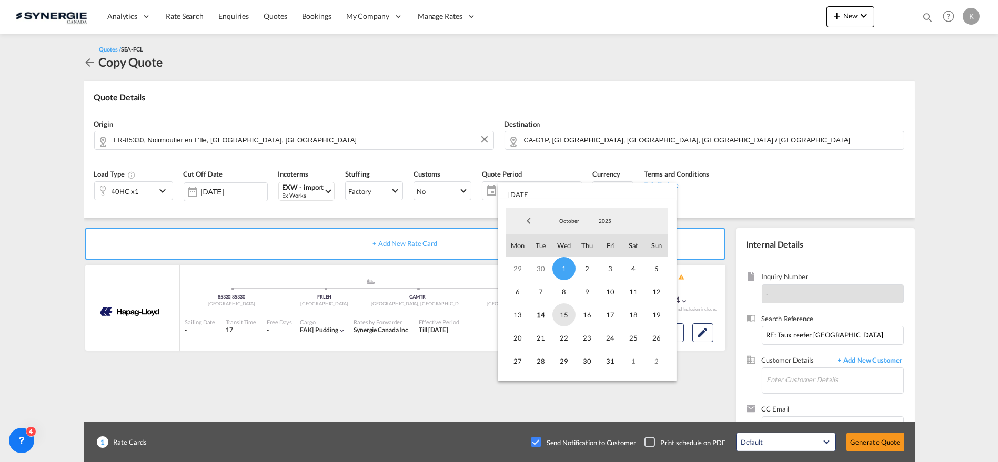
click at [569, 310] on span "15" at bounding box center [563, 315] width 23 height 23
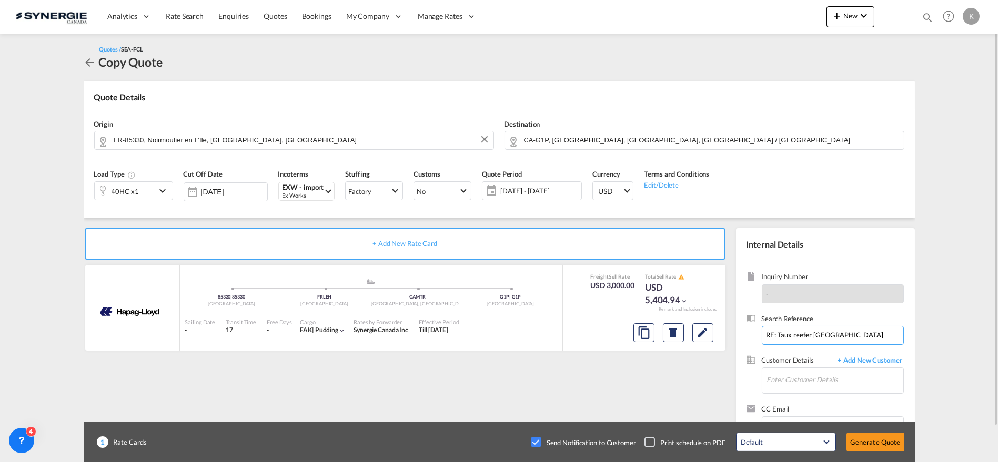
click at [811, 331] on input "RE: Taux reefer [GEOGRAPHIC_DATA]" at bounding box center [833, 335] width 142 height 19
click at [819, 337] on input "RE: Taux reefer [GEOGRAPHIC_DATA]" at bounding box center [833, 335] width 142 height 19
drag, startPoint x: 843, startPoint y: 334, endPoint x: 718, endPoint y: 339, distance: 125.3
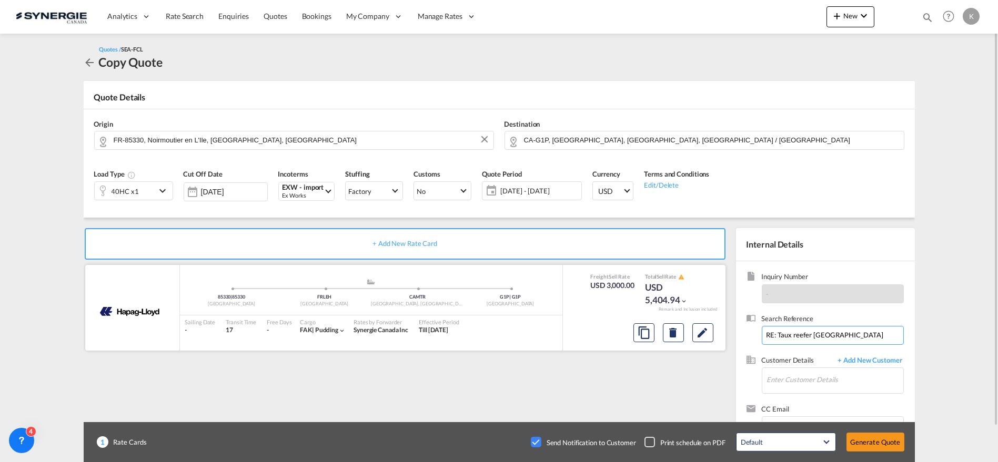
click at [724, 334] on div "+ Add New Rate Card Hapag-[PERSON_NAME] added by you 85330 | 85330 France .a{fi…" at bounding box center [499, 336] width 831 height 236
type input "Taux EXW Noirmoutier"
click at [804, 374] on input "Enter Customer Details" at bounding box center [835, 380] width 136 height 24
click at [814, 355] on div "[PERSON_NAME] [PERSON_NAME] .[PERSON_NAME][EMAIL_ADDRESS][DOMAIN_NAME] | Maison…" at bounding box center [866, 353] width 200 height 28
type input "Maison Orphee, [PERSON_NAME], [PERSON_NAME][EMAIL_ADDRESS][PERSON_NAME][DOMAIN_…"
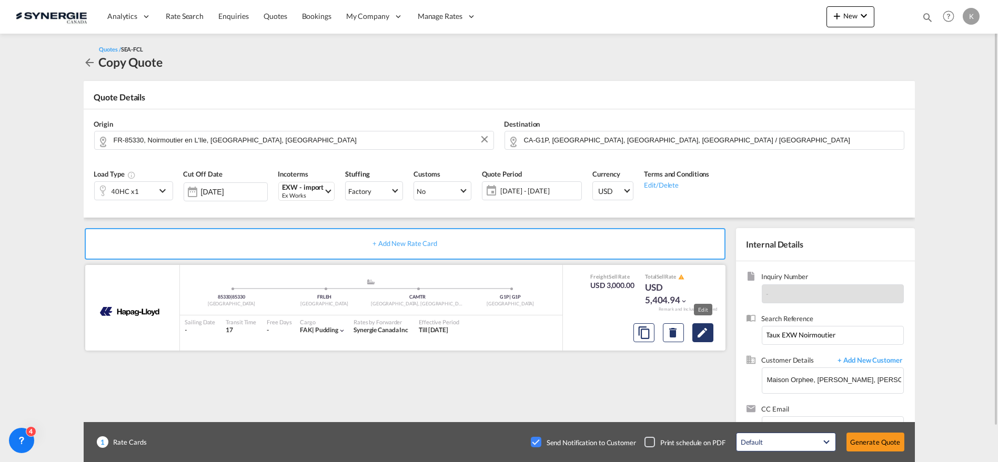
click at [711, 331] on button "Edit" at bounding box center [702, 333] width 21 height 19
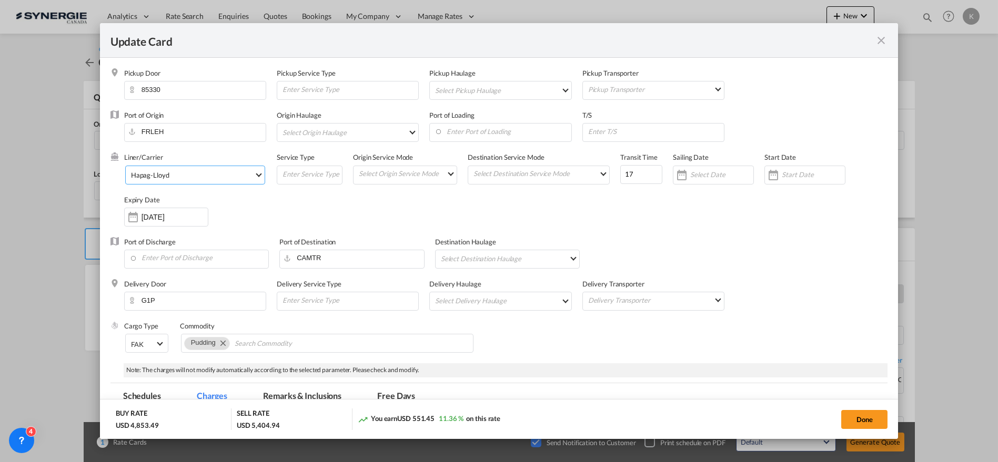
click at [178, 179] on span "Hapag-Lloyd" at bounding box center [192, 174] width 123 height 9
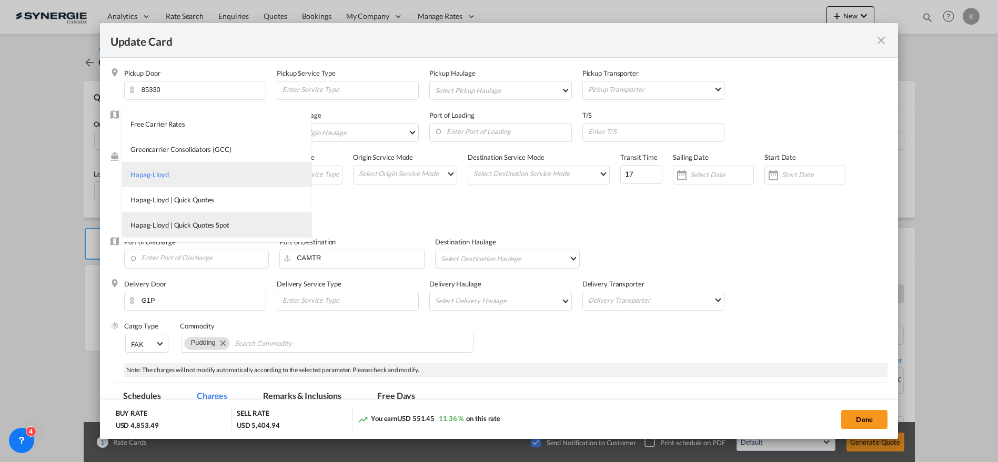
type md-option "12"
type md-option "2"
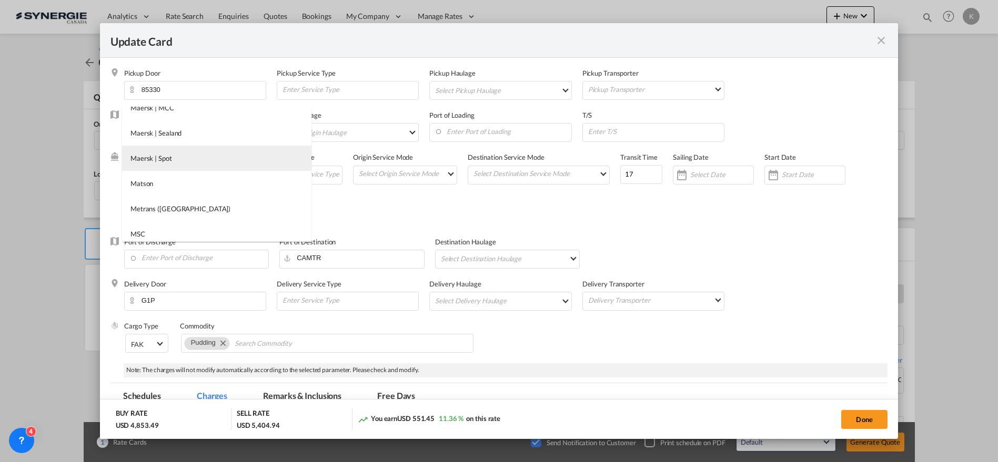
scroll to position [1047, 0]
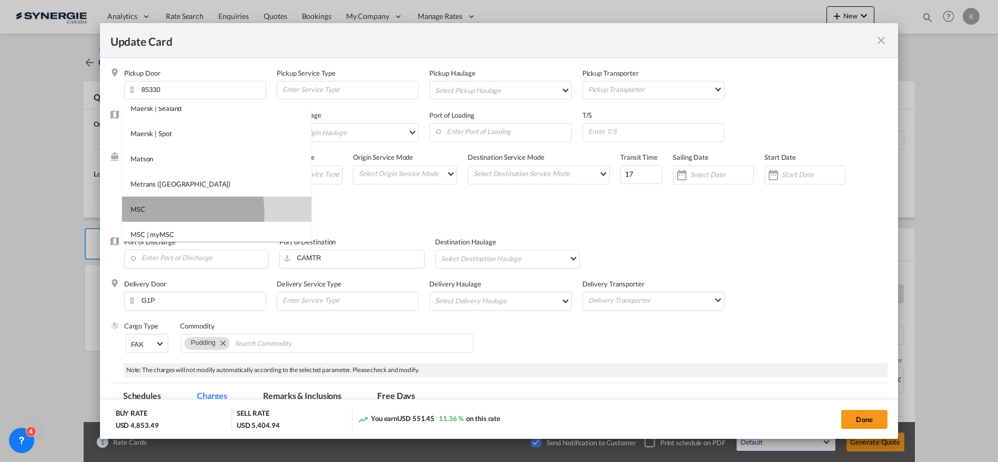
click at [157, 213] on md-option "MSC" at bounding box center [216, 209] width 189 height 25
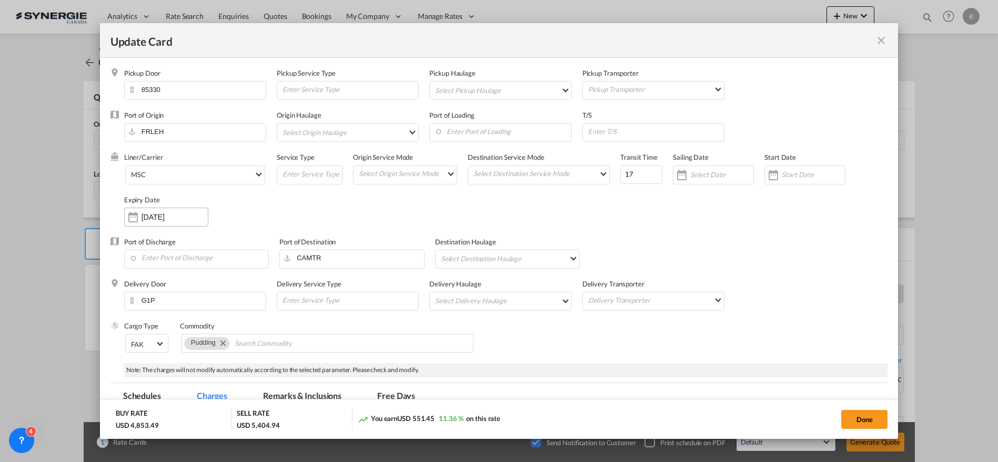
click at [172, 217] on input "[DATE]" at bounding box center [175, 217] width 66 height 8
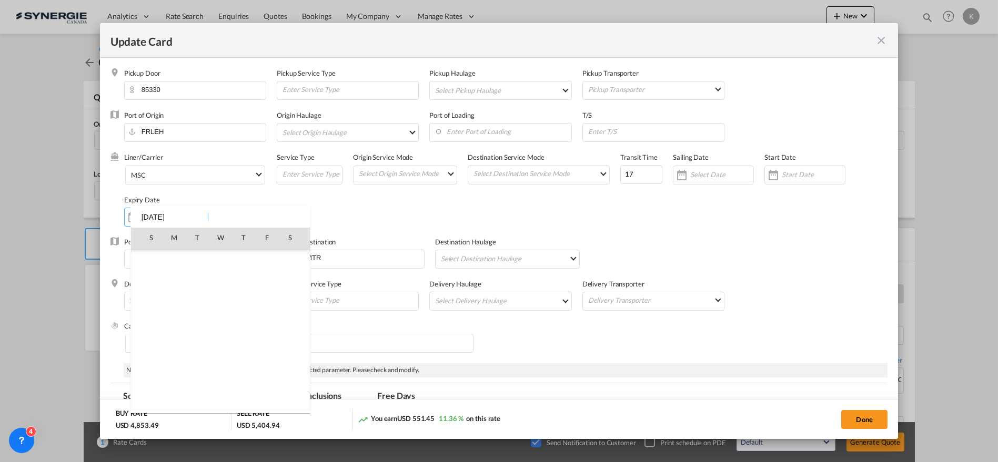
scroll to position [243845, 0]
click at [224, 306] on span "15" at bounding box center [220, 307] width 21 height 21
type input "[DATE]"
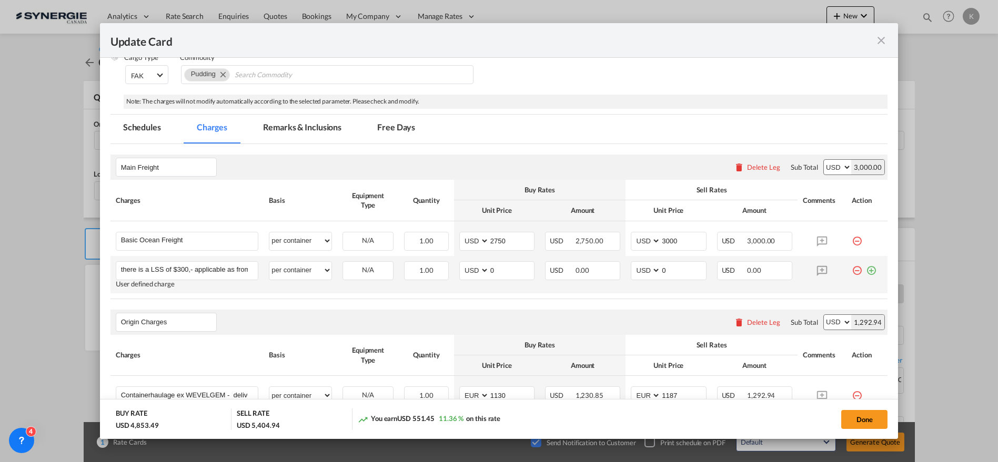
scroll to position [292, 0]
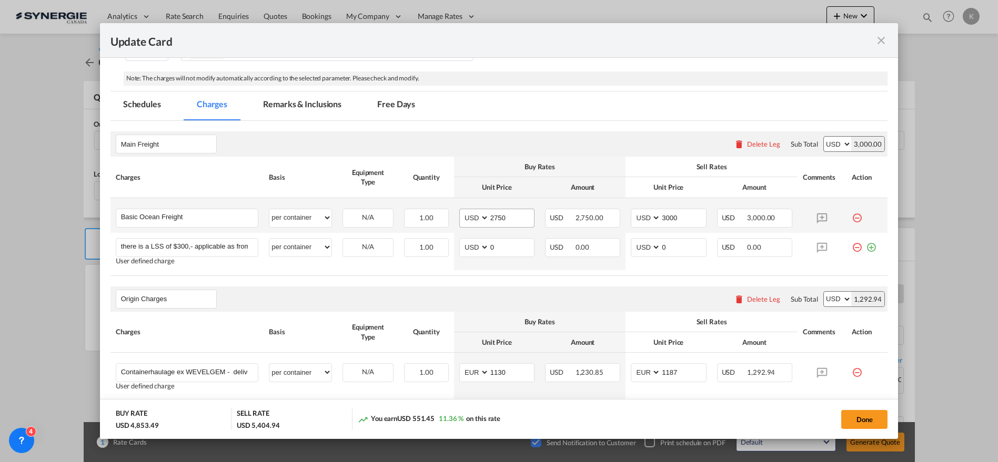
drag, startPoint x: 493, startPoint y: 224, endPoint x: 515, endPoint y: 219, distance: 22.6
click at [493, 224] on md-input-container "2750" at bounding box center [511, 218] width 45 height 18
drag, startPoint x: 516, startPoint y: 218, endPoint x: 463, endPoint y: 219, distance: 52.6
click at [463, 219] on md-input-container "AED AFN ALL AMD ANG AOA ARS AUD AWG AZN BAM BBD BDT BGN BHD BIF BMD BND [PERSON…" at bounding box center [496, 218] width 75 height 19
type input "2240.14"
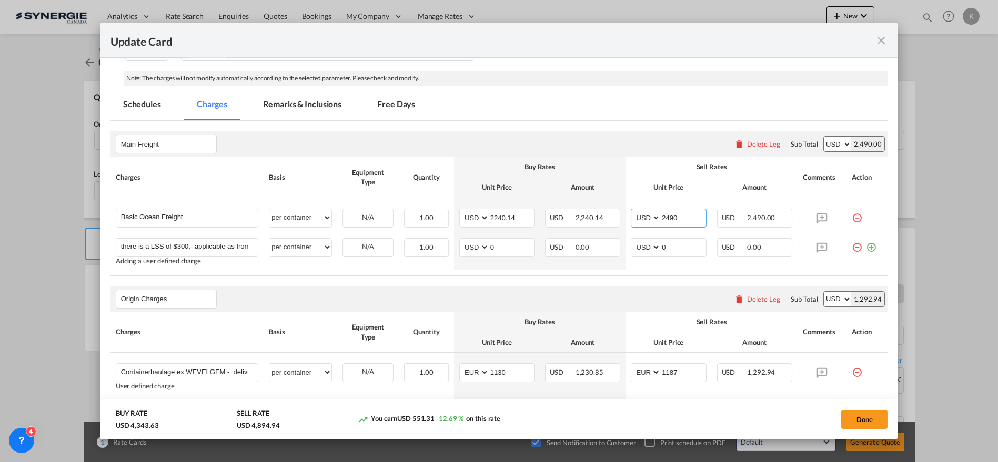
type input "2490"
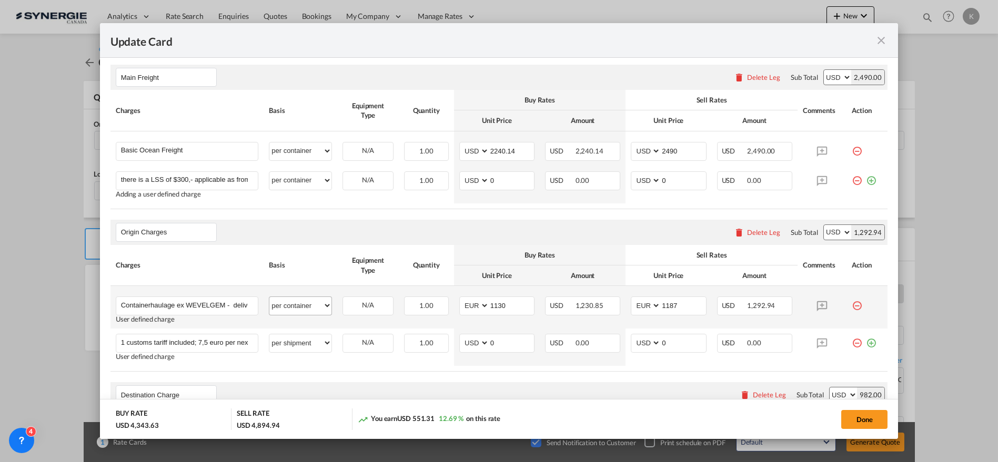
scroll to position [409, 0]
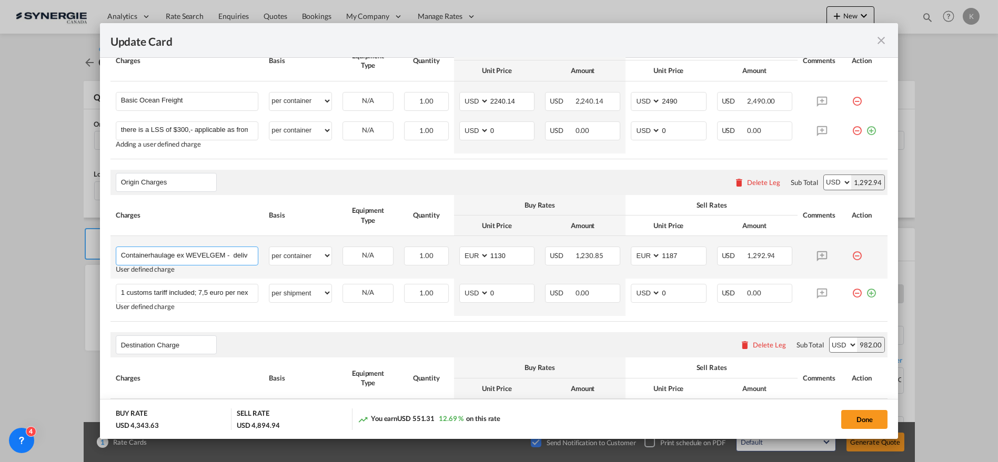
click at [180, 258] on input "Containerhaulage ex WEVELGEM - delivery port [GEOGRAPHIC_DATA] (1) all our cont…" at bounding box center [189, 255] width 137 height 16
click at [180, 256] on input "Containerhaulage ex WEVELGEM - delivery port [GEOGRAPHIC_DATA] (1) all our cont…" at bounding box center [189, 255] width 137 height 16
click at [182, 255] on input "Containerhaulage ex WEVELGEM - delivery port [GEOGRAPHIC_DATA] (1) all our cont…" at bounding box center [189, 255] width 137 height 16
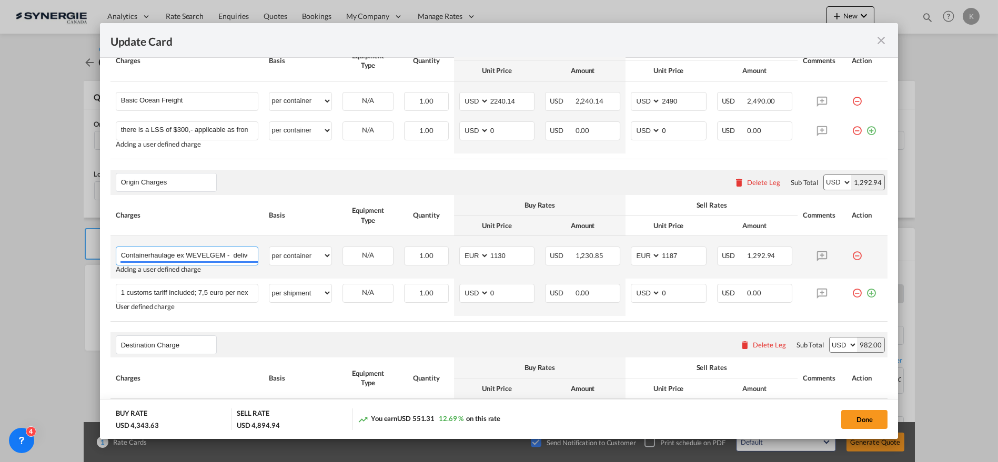
click at [182, 255] on input "Containerhaulage ex WEVELGEM - delivery port [GEOGRAPHIC_DATA] (1) all our cont…" at bounding box center [189, 255] width 137 height 16
paste input "LOCAL CHARGES"
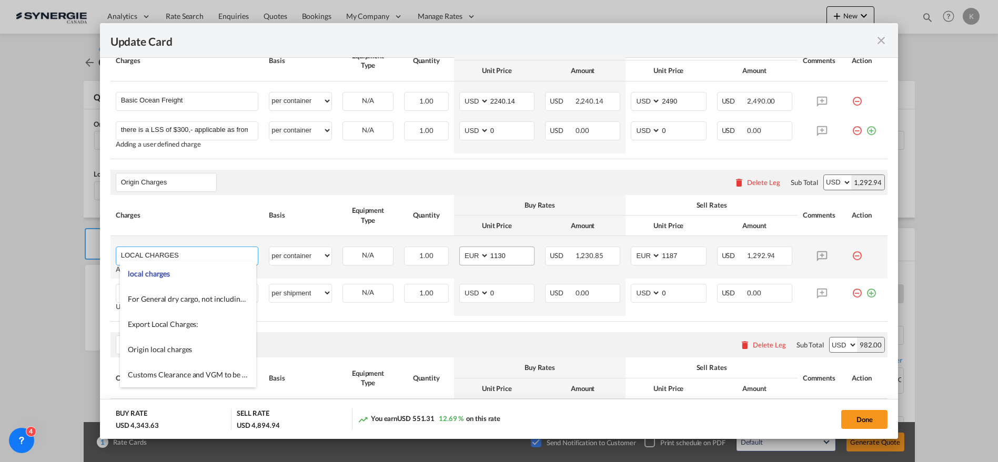
type input "LOCAL CHARGES"
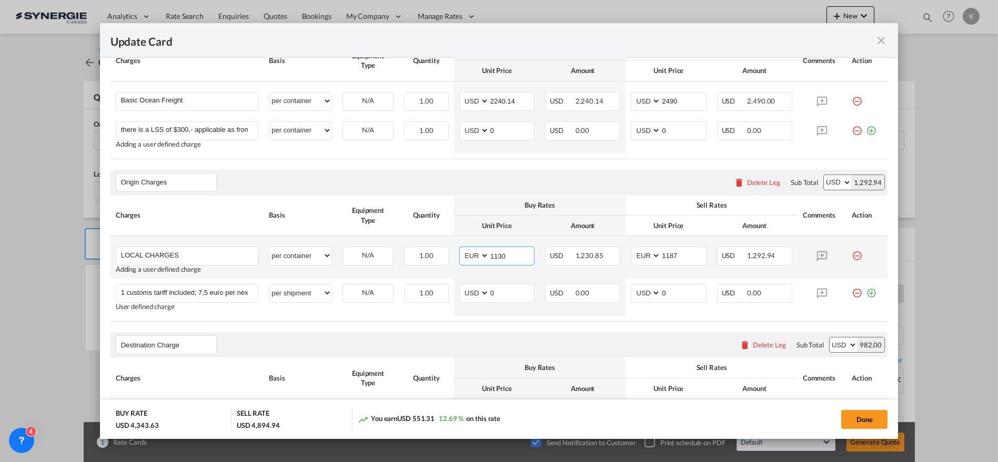
drag, startPoint x: 507, startPoint y: 247, endPoint x: 472, endPoint y: 253, distance: 35.2
click at [473, 253] on md-input-container "AED AFN ALL AMD ANG AOA ARS AUD AWG AZN BAM BBD BDT BGN BHD BIF BMD BND [PERSON…" at bounding box center [496, 256] width 75 height 19
type input "200.72"
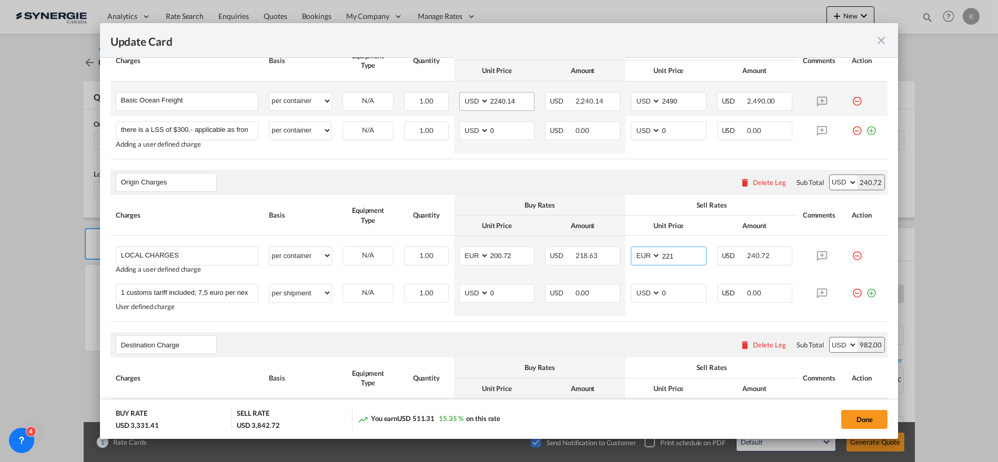
type input "221"
click at [470, 98] on select "AED AFN ALL AMD ANG AOA ARS AUD AWG AZN BAM BBD BDT BGN BHD BIF BMD BND [PERSON…" at bounding box center [474, 101] width 27 height 14
select select "string:EUR"
click at [461, 94] on select "AED AFN ALL AMD ANG AOA ARS AUD AWG AZN BAM BBD BDT BGN BHD BIF BMD BND [PERSON…" at bounding box center [474, 101] width 27 height 14
drag, startPoint x: 678, startPoint y: 97, endPoint x: 636, endPoint y: 115, distance: 45.7
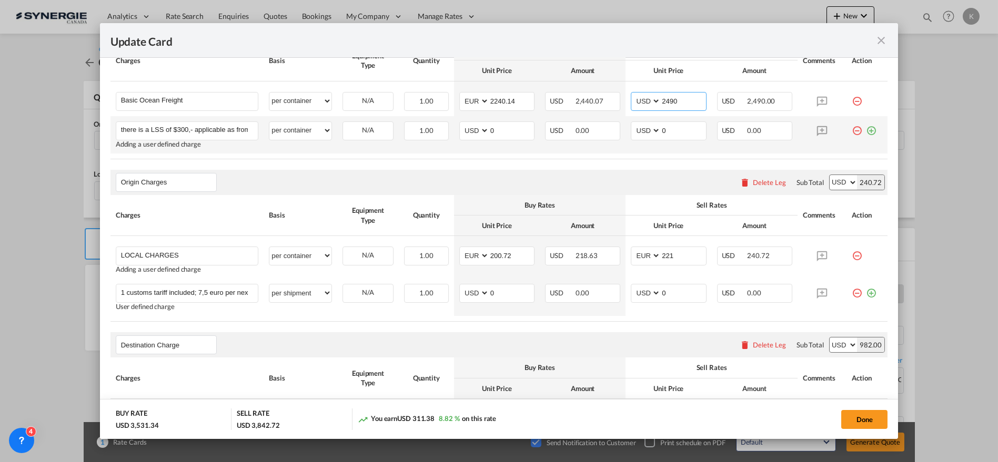
click at [632, 109] on md-input-container "AED AFN ALL AMD ANG AOA ARS AUD AWG AZN BAM BBD BDT BGN BHD BIF BMD BND [PERSON…" at bounding box center [668, 101] width 75 height 19
type input "2697"
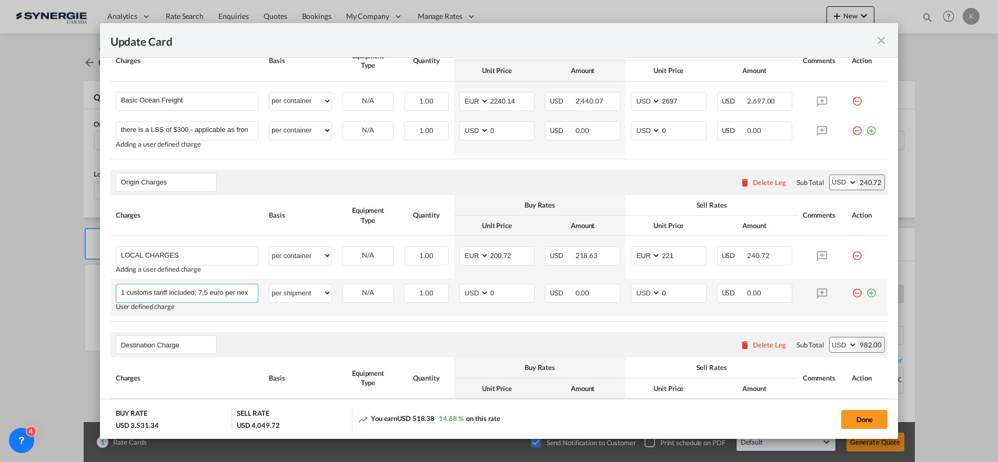
click at [135, 297] on input "1 customs tariff included; 7,5 euro per next entry" at bounding box center [189, 293] width 137 height 16
paste input "FORMALITES DOUANE EXPORT"
type input "FORMALITES DOUANE EXPORT"
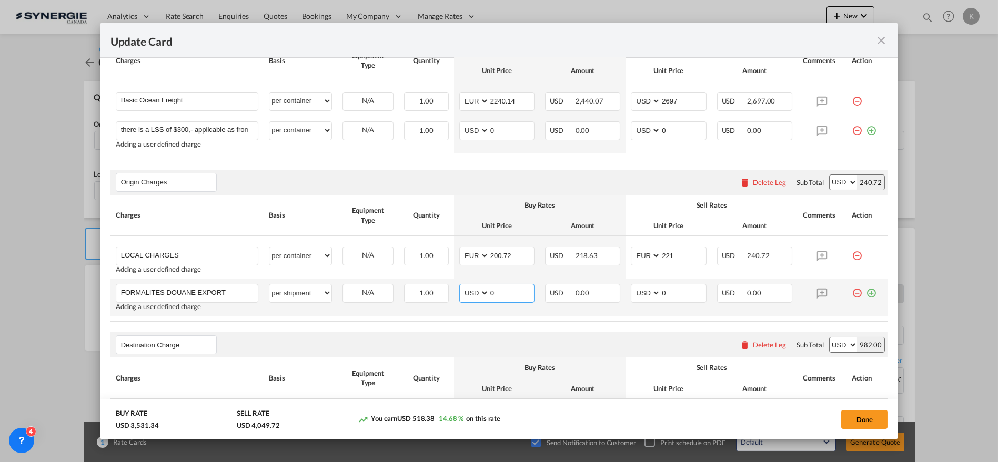
click at [480, 293] on select "AED AFN ALL AMD ANG AOA ARS AUD AWG AZN BAM BBD BDT BGN BHD BIF BMD BND [PERSON…" at bounding box center [474, 293] width 27 height 14
select select "string:EUR"
click at [461, 286] on select "AED AFN ALL AMD ANG AOA ARS AUD AWG AZN BAM BBD BDT BGN BHD BIF BMD BND [PERSON…" at bounding box center [474, 293] width 27 height 14
type input "75"
click at [634, 291] on select "AED AFN ALL AMD ANG AOA ARS AUD AWG AZN BAM BBD BDT BGN BHD BIF BMD BND [PERSON…" at bounding box center [646, 293] width 27 height 14
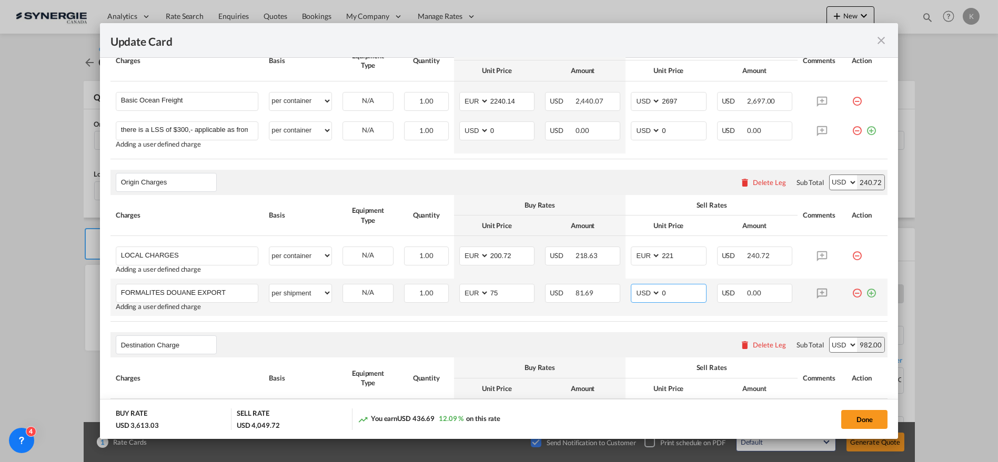
select select "string:EUR"
click at [633, 286] on select "AED AFN ALL AMD ANG AOA ARS AUD AWG AZN BAM BBD BDT BGN BHD BIF BMD BND [PERSON…" at bounding box center [646, 293] width 27 height 14
type input "83"
click at [869, 289] on div "Update CardPickup Door ..." at bounding box center [867, 289] width 31 height 11
click at [866, 291] on md-icon "icon-plus-circle-outline green-400-fg" at bounding box center [871, 289] width 11 height 11
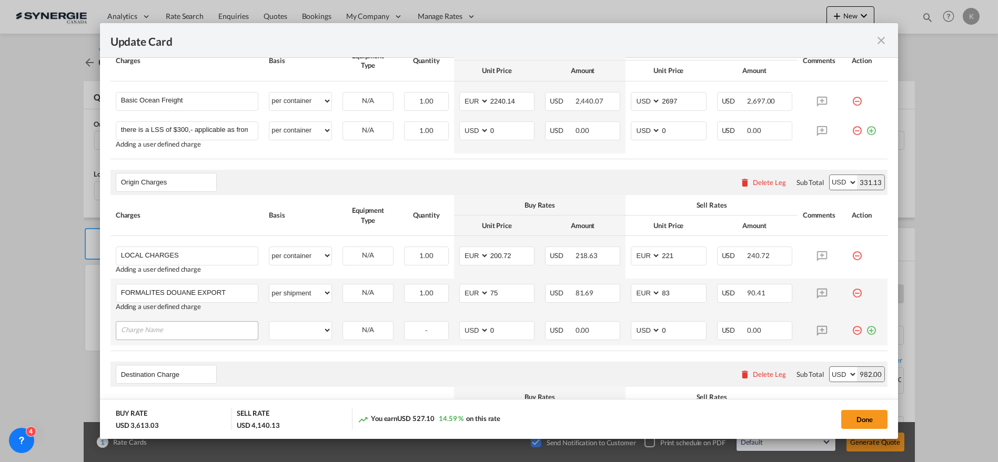
drag, startPoint x: 155, startPoint y: 336, endPoint x: 192, endPoint y: 337, distance: 36.8
click at [155, 337] on div "Update CardPickup Door ..." at bounding box center [187, 330] width 143 height 19
click at [192, 331] on input "Charge Name" at bounding box center [189, 330] width 137 height 16
paste input "FRAIS DE BL"
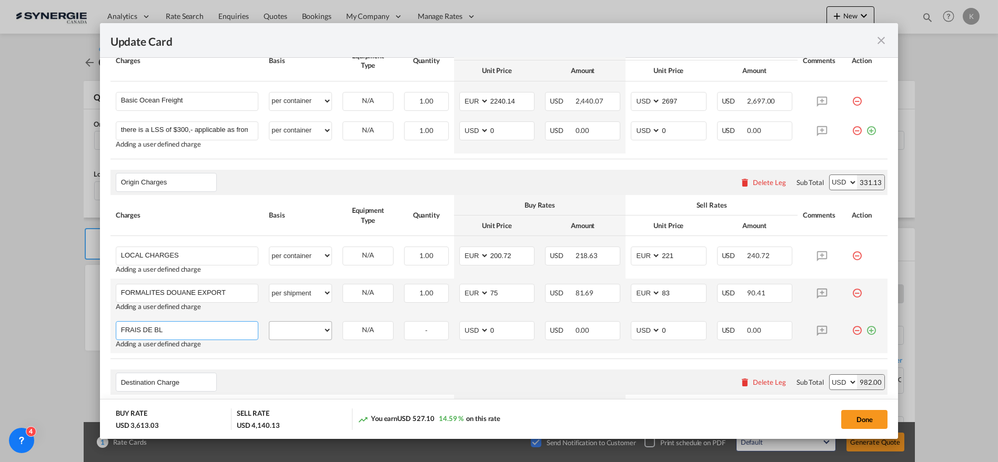
type input "FRAIS DE BL"
drag, startPoint x: 303, startPoint y: 331, endPoint x: 310, endPoint y: 327, distance: 8.9
click at [303, 331] on select "per equipment per container per B/L per shipping bill per shipment per pallet p…" at bounding box center [300, 330] width 62 height 17
select select "per B/L"
click at [269, 322] on select "per equipment per container per B/L per shipping bill per shipment per pallet p…" at bounding box center [300, 330] width 62 height 17
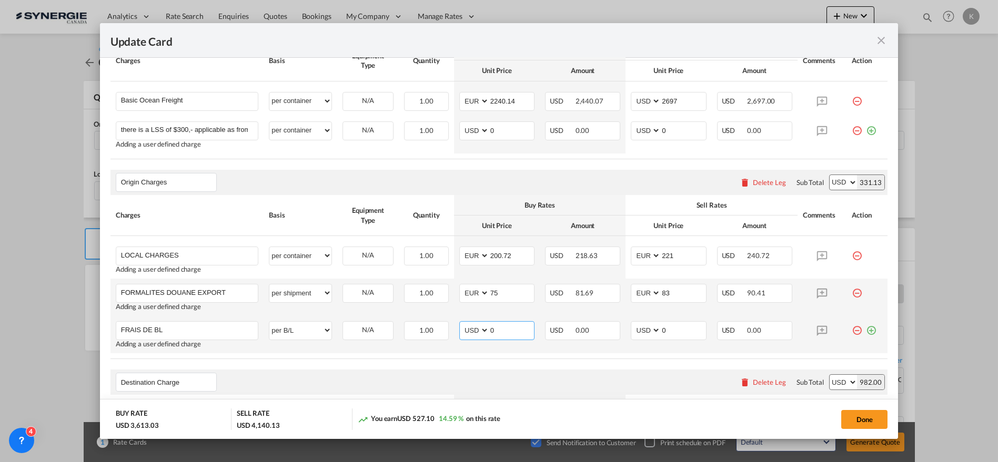
click at [474, 332] on select "AED AFN ALL AMD ANG AOA ARS AUD AWG AZN BAM BBD BDT BGN BHD BIF BMD BND [PERSON…" at bounding box center [474, 331] width 27 height 14
click at [461, 324] on select "AED AFN ALL AMD ANG AOA ARS AUD AWG AZN BAM BBD BDT BGN BHD BIF BMD BND [PERSON…" at bounding box center [474, 331] width 27 height 14
select select "string:EUR"
type input "65"
select select "string:EUR"
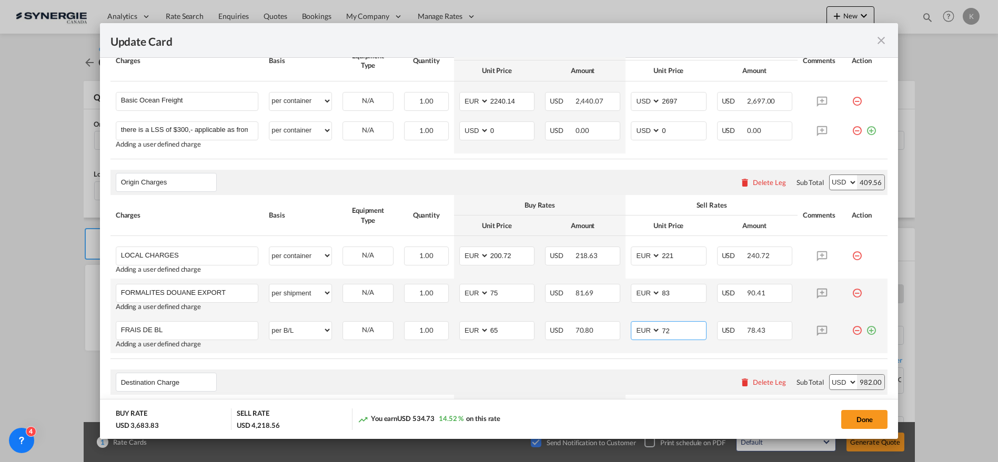
type input "72"
click at [866, 328] on md-icon "icon-plus-circle-outline green-400-fg" at bounding box center [871, 326] width 11 height 11
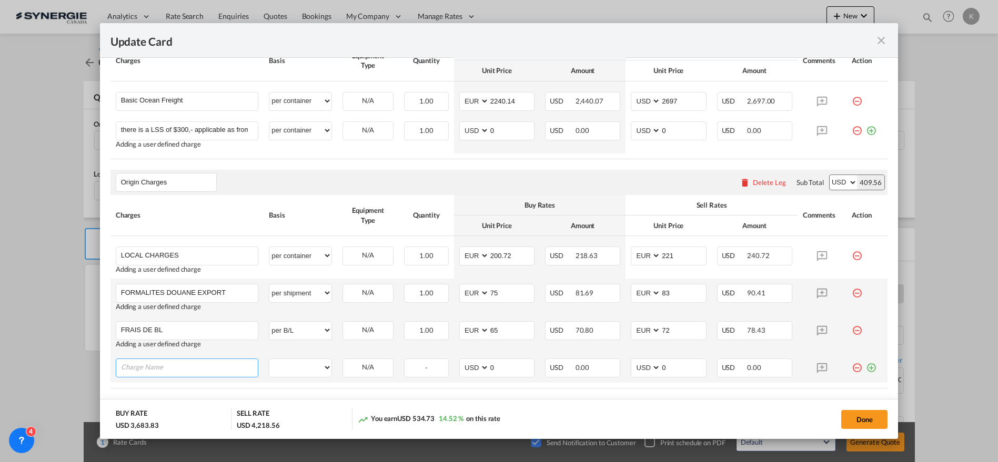
click at [181, 365] on input "Charge Name" at bounding box center [189, 367] width 137 height 16
paste input "PICK UP"
type input "PICK UP"
click at [326, 365] on select "per equipment per container per B/L per shipping bill per shipment per pallet p…" at bounding box center [300, 367] width 62 height 17
select select "per container"
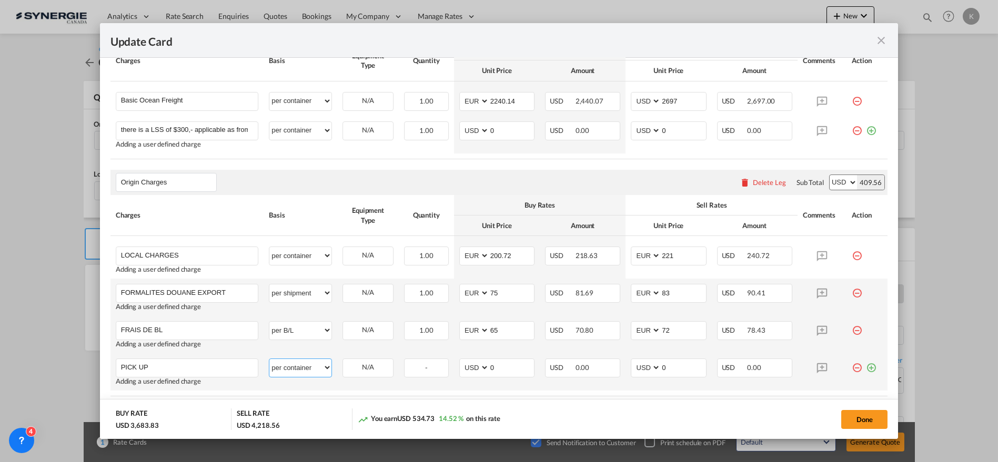
click at [269, 359] on select "per equipment per container per B/L per shipping bill per shipment per pallet p…" at bounding box center [300, 367] width 62 height 17
click at [475, 366] on select "AED AFN ALL AMD ANG AOA ARS AUD AWG AZN BAM BBD BDT BGN BHD BIF BMD BND [PERSON…" at bounding box center [474, 368] width 27 height 14
select select "string:EUR"
click at [461, 361] on select "AED AFN ALL AMD ANG AOA ARS AUD AWG AZN BAM BBD BDT BGN BHD BIF BMD BND [PERSON…" at bounding box center [474, 368] width 27 height 14
type input "1008"
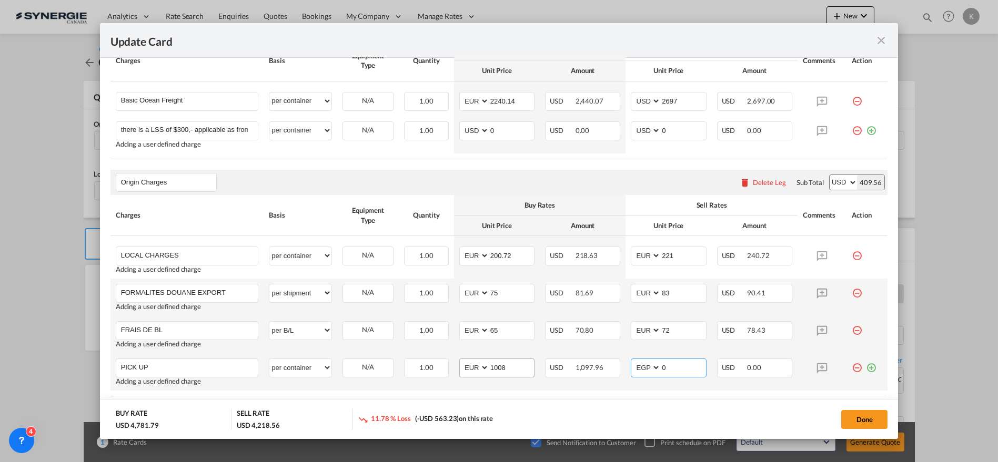
select select "string:EUR"
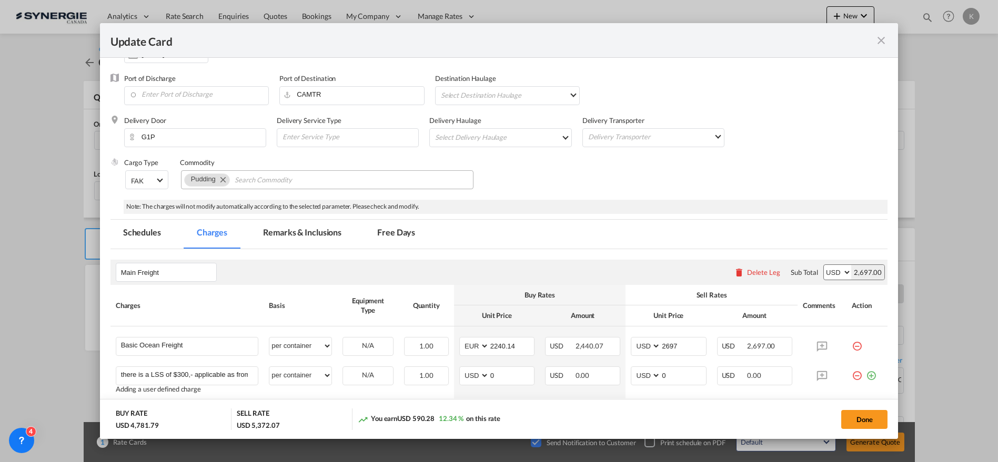
scroll to position [114, 0]
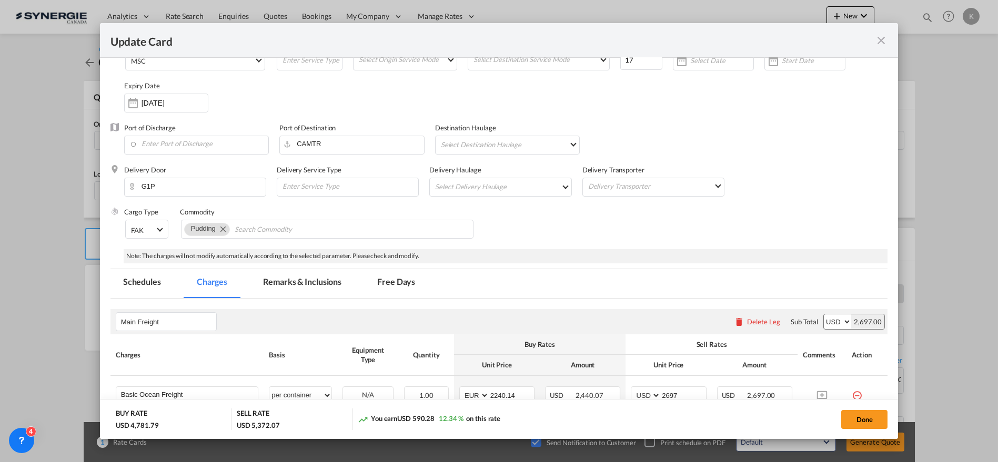
type input "1059"
drag, startPoint x: 295, startPoint y: 287, endPoint x: 21, endPoint y: 210, distance: 284.2
click at [293, 285] on md-tab-item "Remarks & Inclusions" at bounding box center [302, 283] width 104 height 29
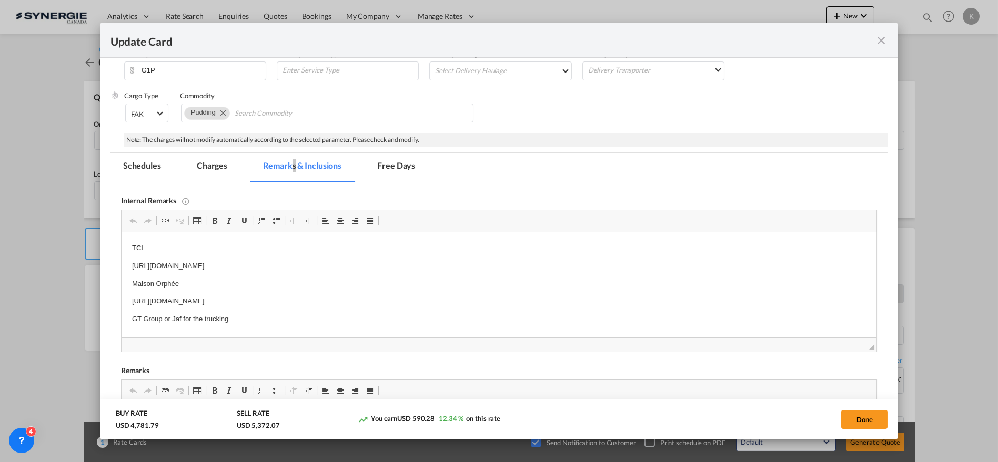
scroll to position [231, 0]
drag, startPoint x: 427, startPoint y: 266, endPoint x: 205, endPoint y: 475, distance: 304.5
click at [121, 244] on html "TCI [URL][DOMAIN_NAME] Maison Orphée [URL][DOMAIN_NAME] GT Group or Jaf for the…" at bounding box center [498, 283] width 755 height 103
click at [408, 299] on p "[URL][DOMAIN_NAME]" at bounding box center [499, 301] width 734 height 11
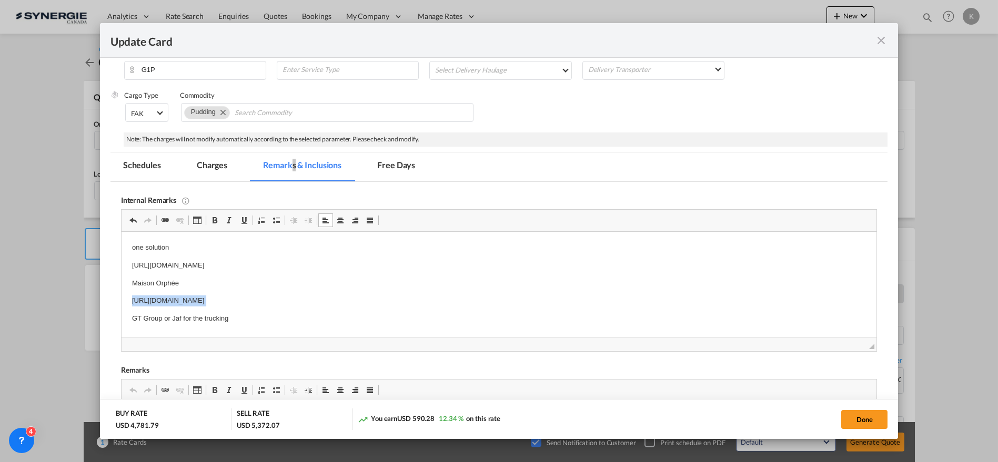
click at [408, 299] on p "[URL][DOMAIN_NAME]" at bounding box center [499, 301] width 734 height 11
click at [862, 416] on button "Done" at bounding box center [864, 419] width 46 height 19
type input "[DATE]"
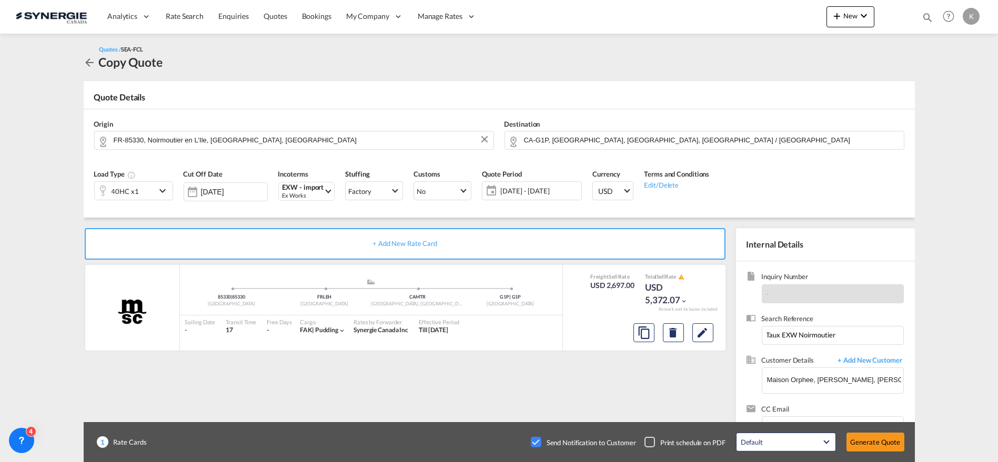
scroll to position [218, 0]
click at [870, 445] on button "Generate Quote" at bounding box center [876, 442] width 58 height 19
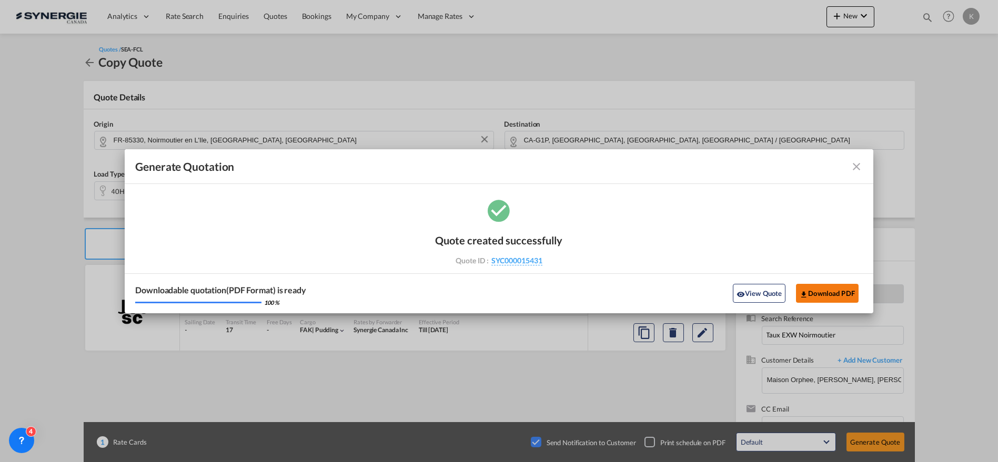
click at [817, 298] on button "Download PDF" at bounding box center [827, 293] width 63 height 19
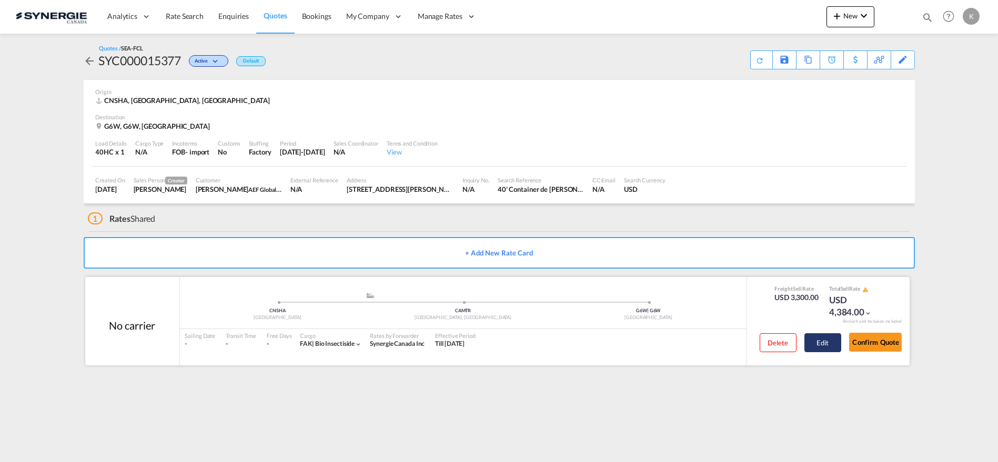
click at [822, 346] on button "Edit" at bounding box center [822, 343] width 37 height 19
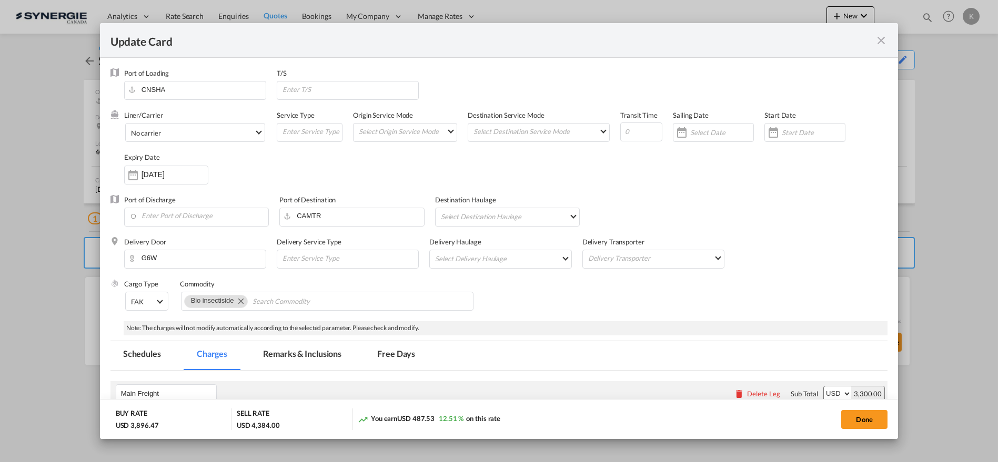
select select "per container"
select select "per B/L"
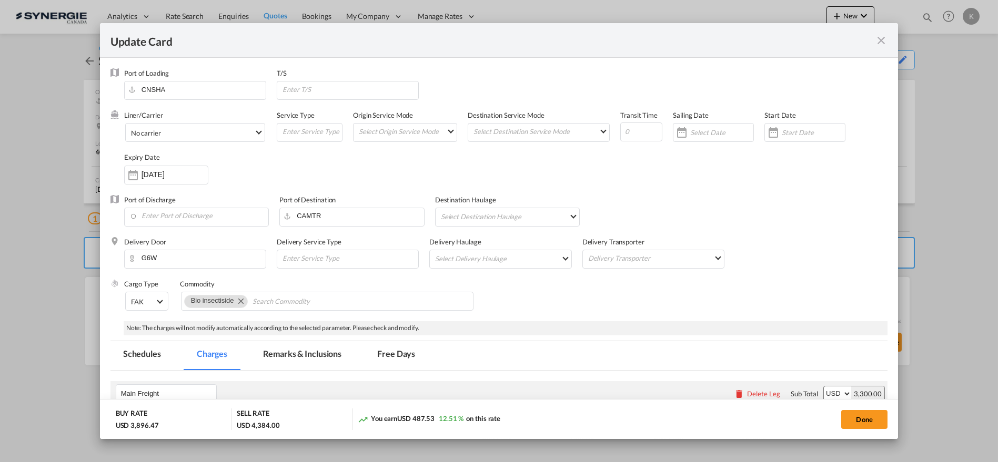
select select "per B/L"
select select "per shipment"
click at [295, 357] on md-tab-item "Remarks & Inclusions" at bounding box center [302, 355] width 104 height 29
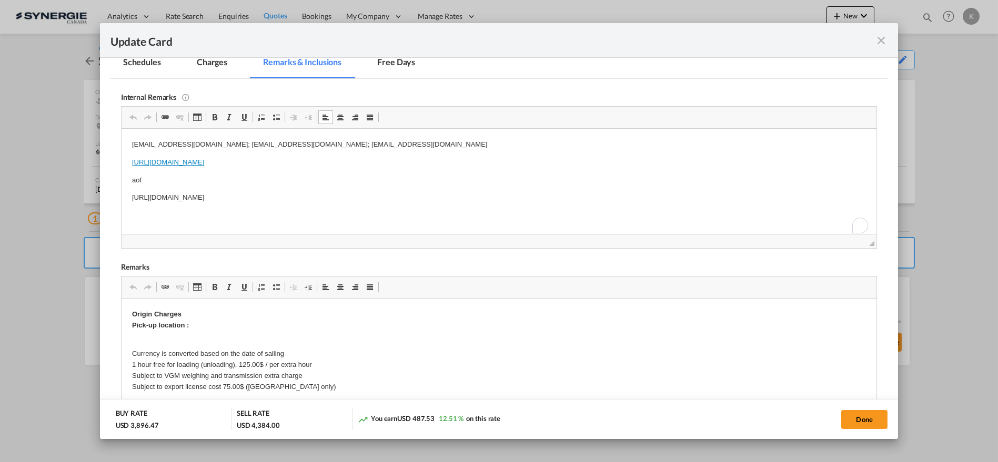
drag, startPoint x: 431, startPoint y: 162, endPoint x: 296, endPoint y: 172, distance: 136.1
click at [431, 161] on p "https://app.frontapp.com/open/msg_1i0lnnbj?key=wWU1m-D1KGRTspMxBYRFPJTDTQBzG2qV" at bounding box center [499, 162] width 734 height 11
click at [425, 199] on p "https://app.frontapp.com/open/msg_1i0os1u7?key=Ye6SX_41Q_NYrPFsc-Lb7cUWg78QQb4D" at bounding box center [499, 197] width 734 height 11
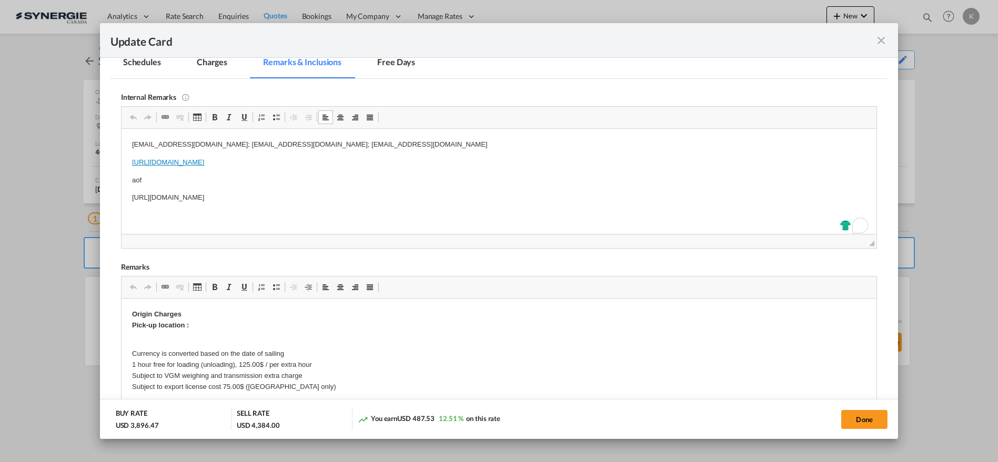
click at [425, 199] on p "https://app.frontapp.com/open/msg_1i0os1u7?key=Ye6SX_41Q_NYrPFsc-Lb7cUWg78QQb4D" at bounding box center [499, 197] width 734 height 11
copy p "https://app.frontapp.com/open/msg_1i0os1u7?key=Ye6SX_41Q_NYrPFsc-Lb7cUWg78QQb4D"
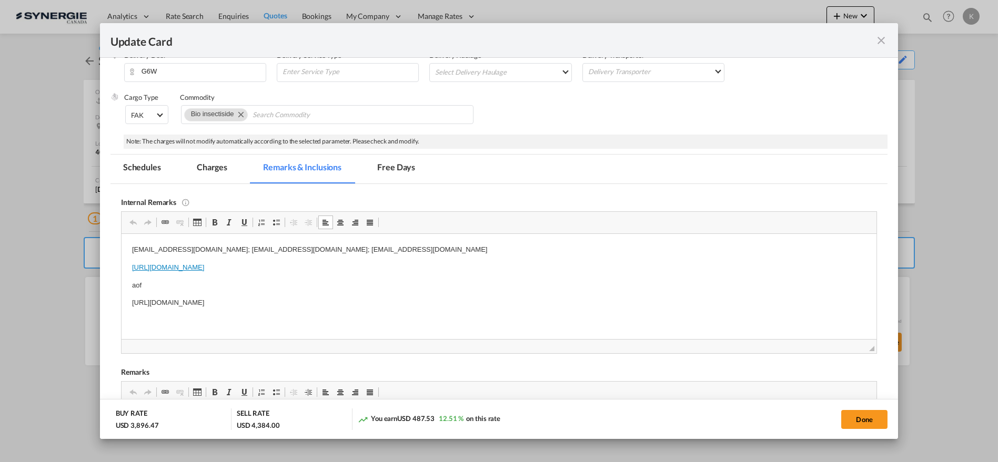
scroll to position [175, 0]
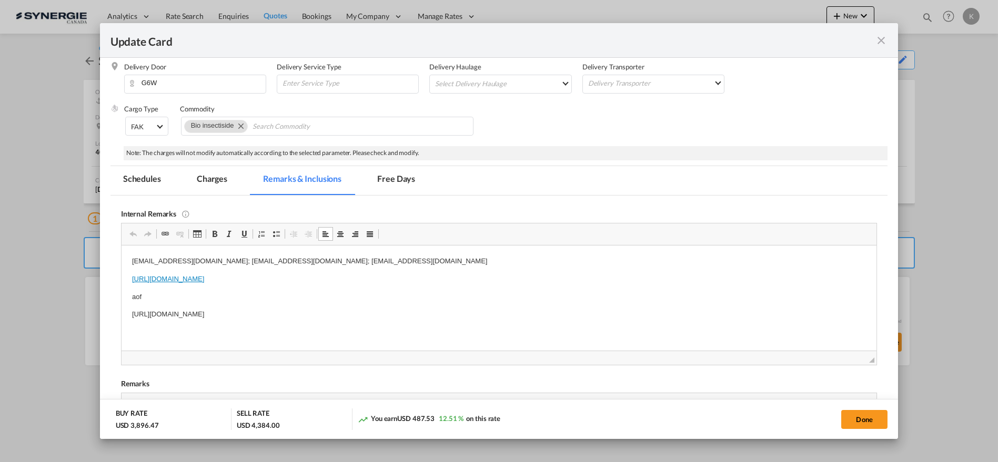
click at [215, 176] on md-tab-item "Charges" at bounding box center [212, 180] width 56 height 29
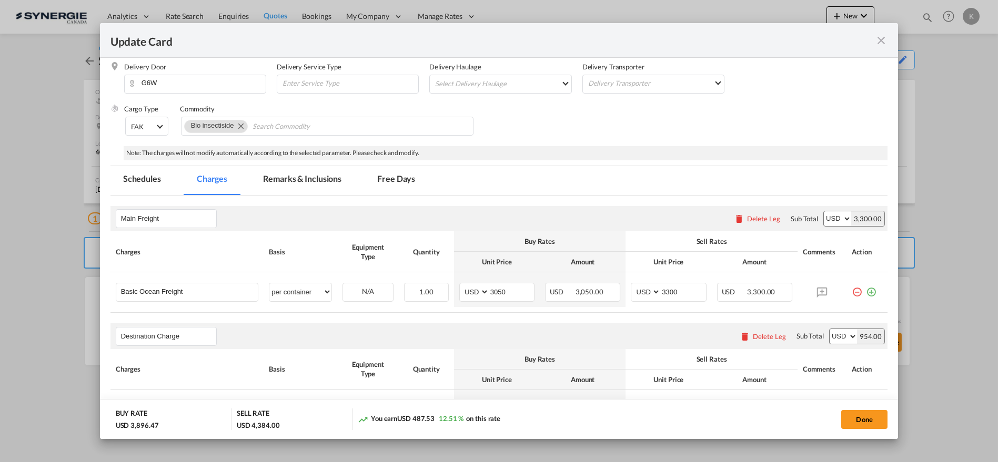
scroll to position [292, 0]
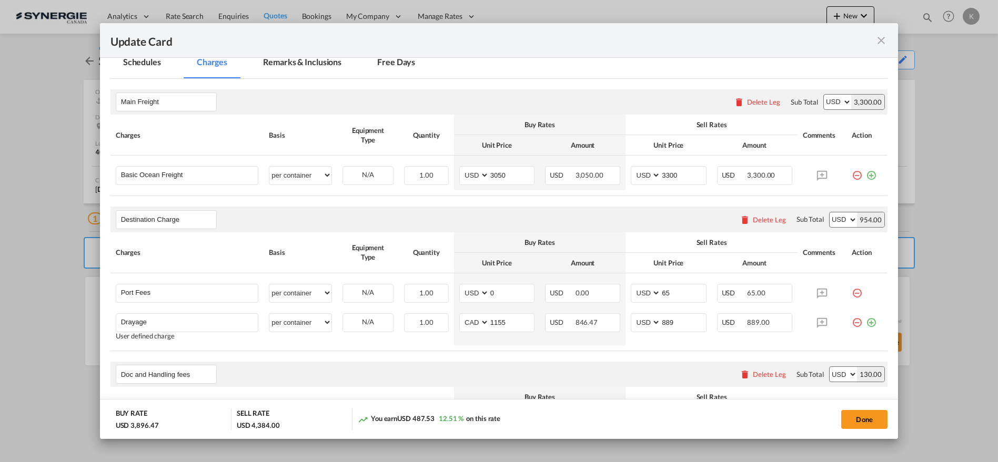
click at [324, 57] on div "Update Card" at bounding box center [499, 40] width 799 height 35
click at [322, 65] on md-tab-item "Remarks & Inclusions" at bounding box center [302, 63] width 104 height 29
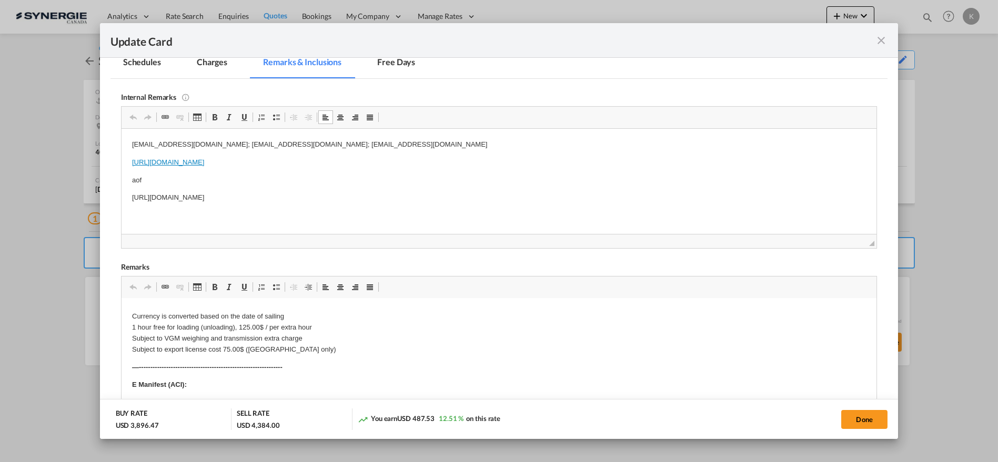
scroll to position [117, 0]
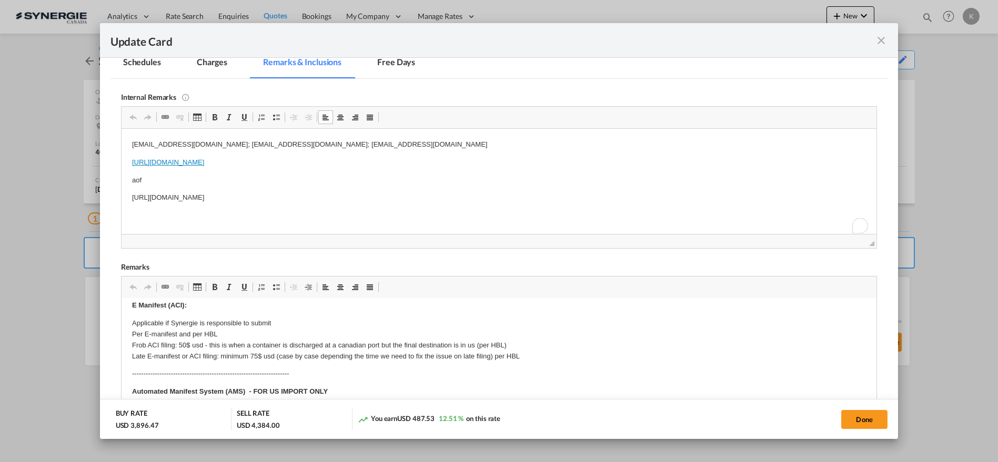
click at [155, 187] on body "luoyibin@jiashunscm.com; bd@jiashunscm.com; luoyibin@jiashunscm.com https://app…" at bounding box center [499, 171] width 734 height 64
click at [150, 180] on p "aof" at bounding box center [499, 180] width 734 height 11
click at [438, 159] on p "https://app.frontapp.com/open/msg_1i0lnnbj?key=wWU1m-D1KGRTspMxBYRFPJTDTQBzG2qV" at bounding box center [499, 162] width 734 height 11
click at [204, 162] on link "https://app.frontapp.com/open/msg_1i0lnnbj?key=wWU1m-D1KGRTspMxBYRFPJTDTQBzG2qV" at bounding box center [168, 162] width 72 height 8
click at [429, 160] on p "https://app.frontapp.com/open/msg_1i0lnnbj?key=wWU1m-D1KGRTspMxBYRFPJTDTQBzG2qV" at bounding box center [499, 162] width 734 height 11
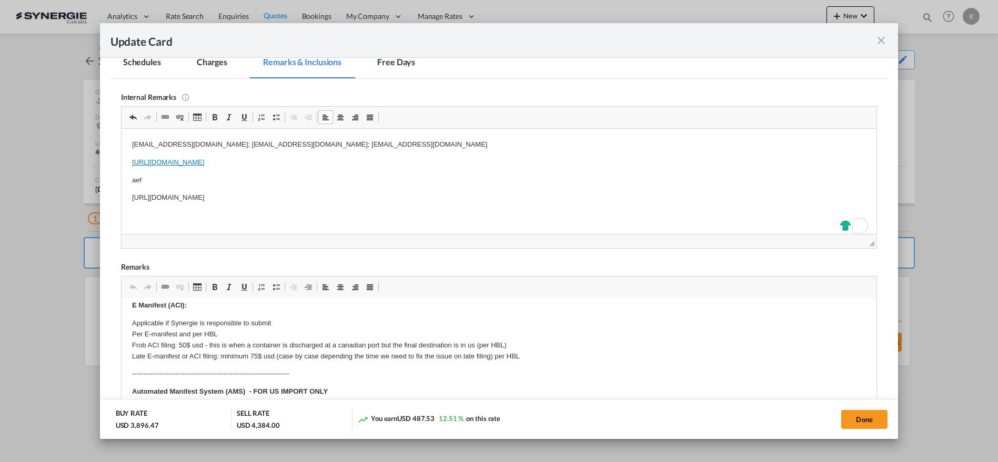
click at [429, 160] on p "https://app.frontapp.com/open/msg_1i0lnnbj?key=wWU1m-D1KGRTspMxBYRFPJTDTQBzG2qV" at bounding box center [499, 162] width 734 height 11
click at [224, 65] on md-tab-item "Charges" at bounding box center [212, 63] width 56 height 29
